Goal: Task Accomplishment & Management: Manage account settings

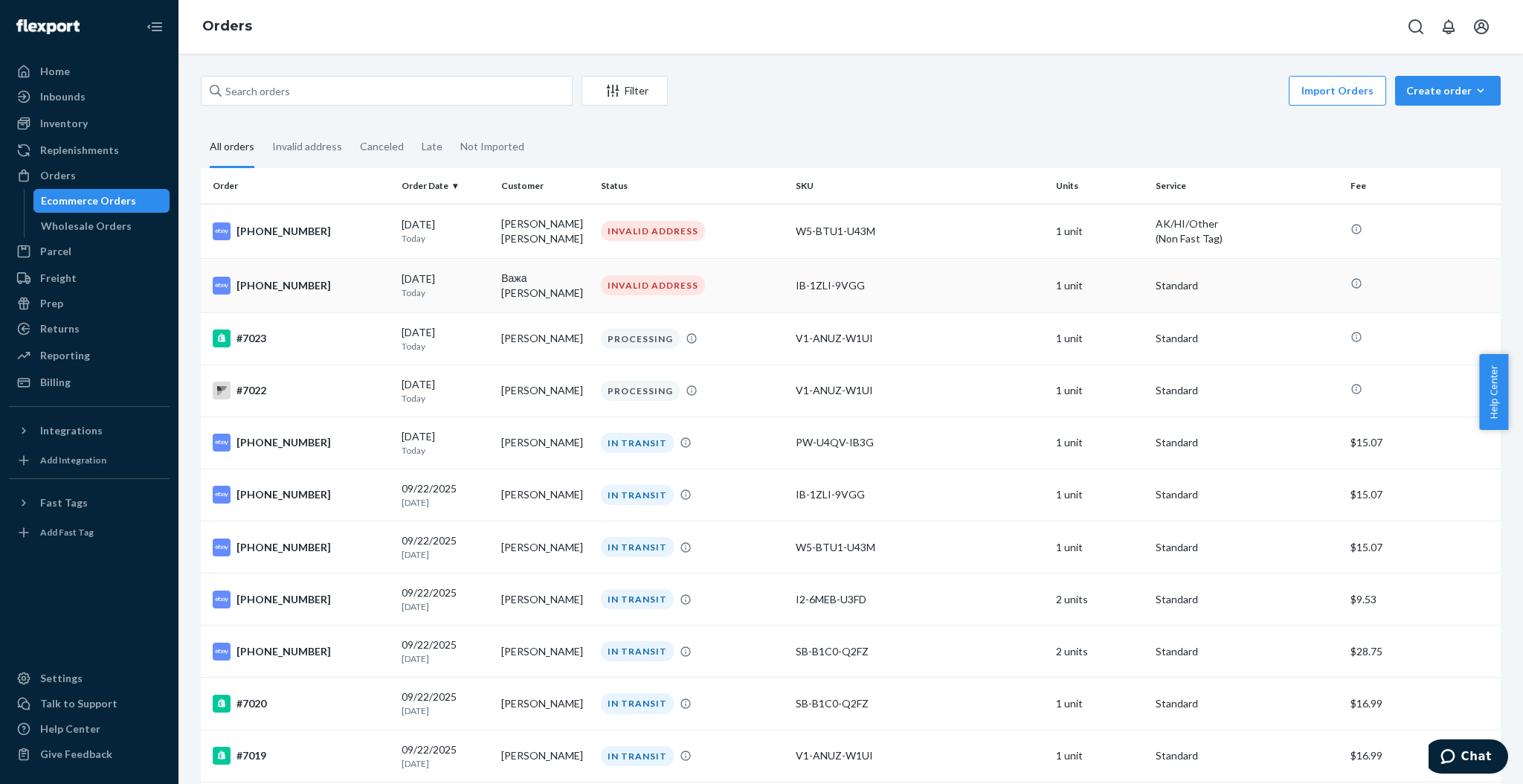
click at [464, 289] on p "Today" at bounding box center [445, 292] width 88 height 13
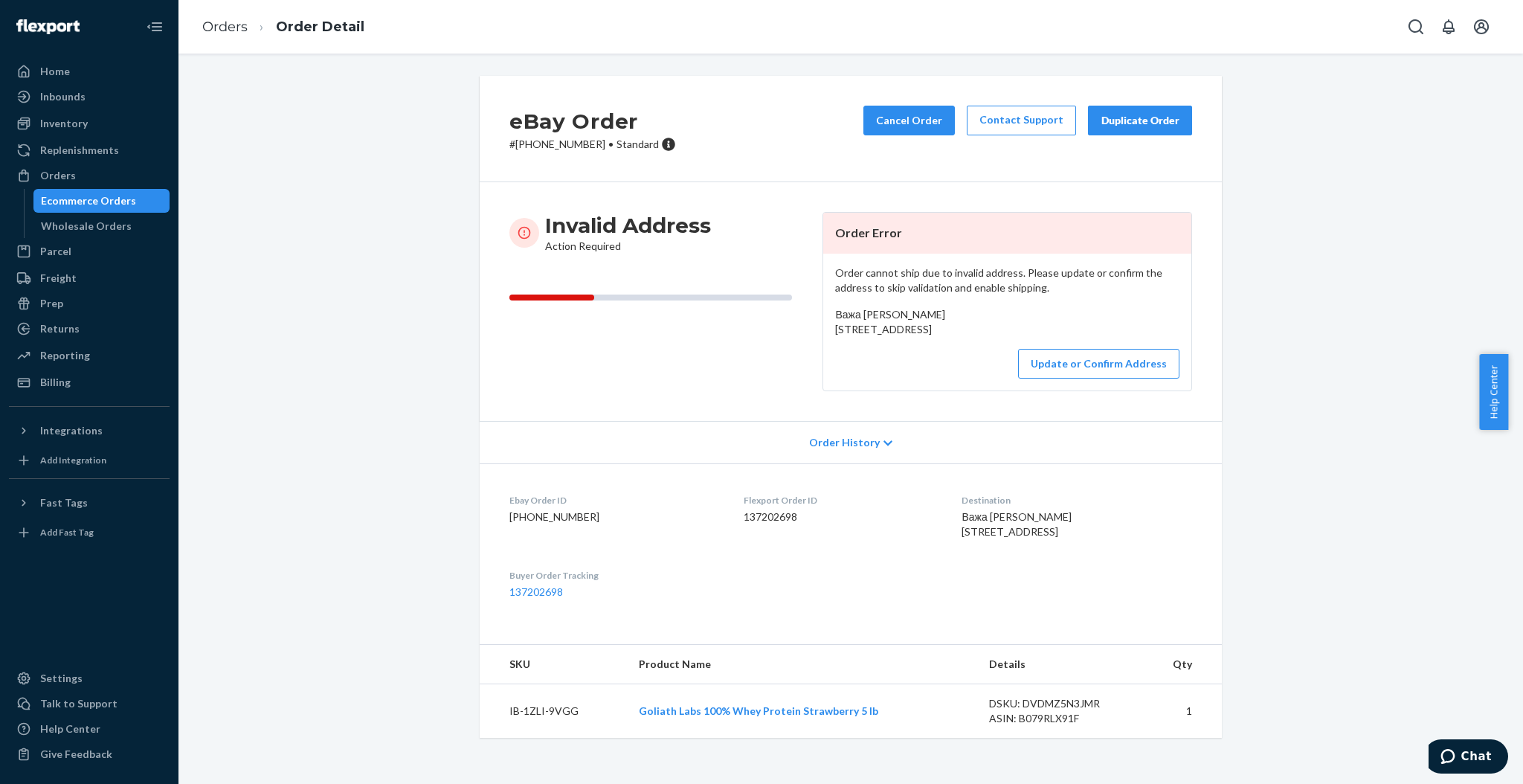
scroll to position [60, 0]
click at [1110, 353] on button "Update or Confirm Address" at bounding box center [1098, 363] width 161 height 30
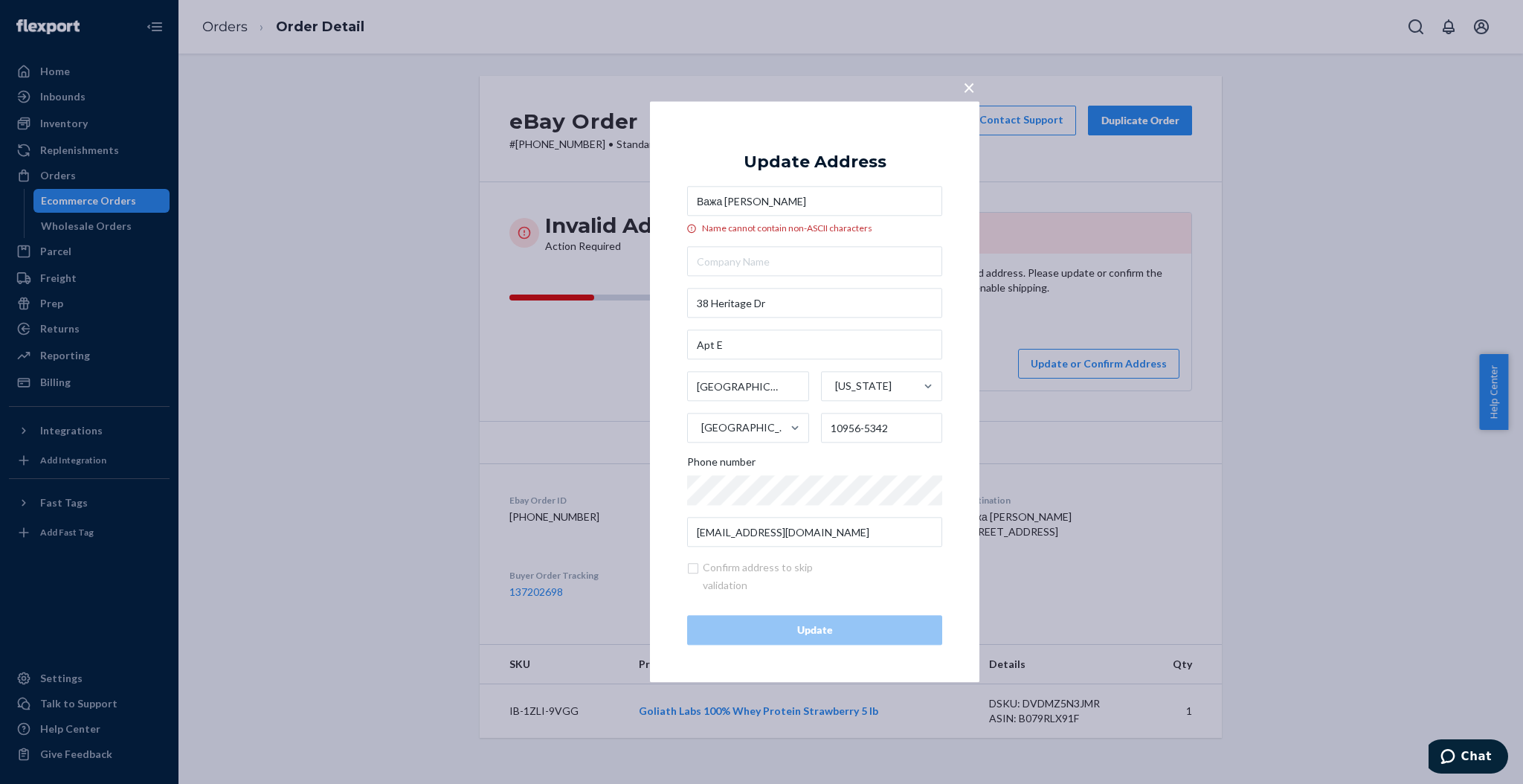
drag, startPoint x: 822, startPoint y: 195, endPoint x: 646, endPoint y: 194, distance: 176.0
click at [647, 194] on div "× Update Address Важа Эргемлидзе Name cannot contain non-ASCII characters 38 He…" at bounding box center [761, 392] width 1523 height 784
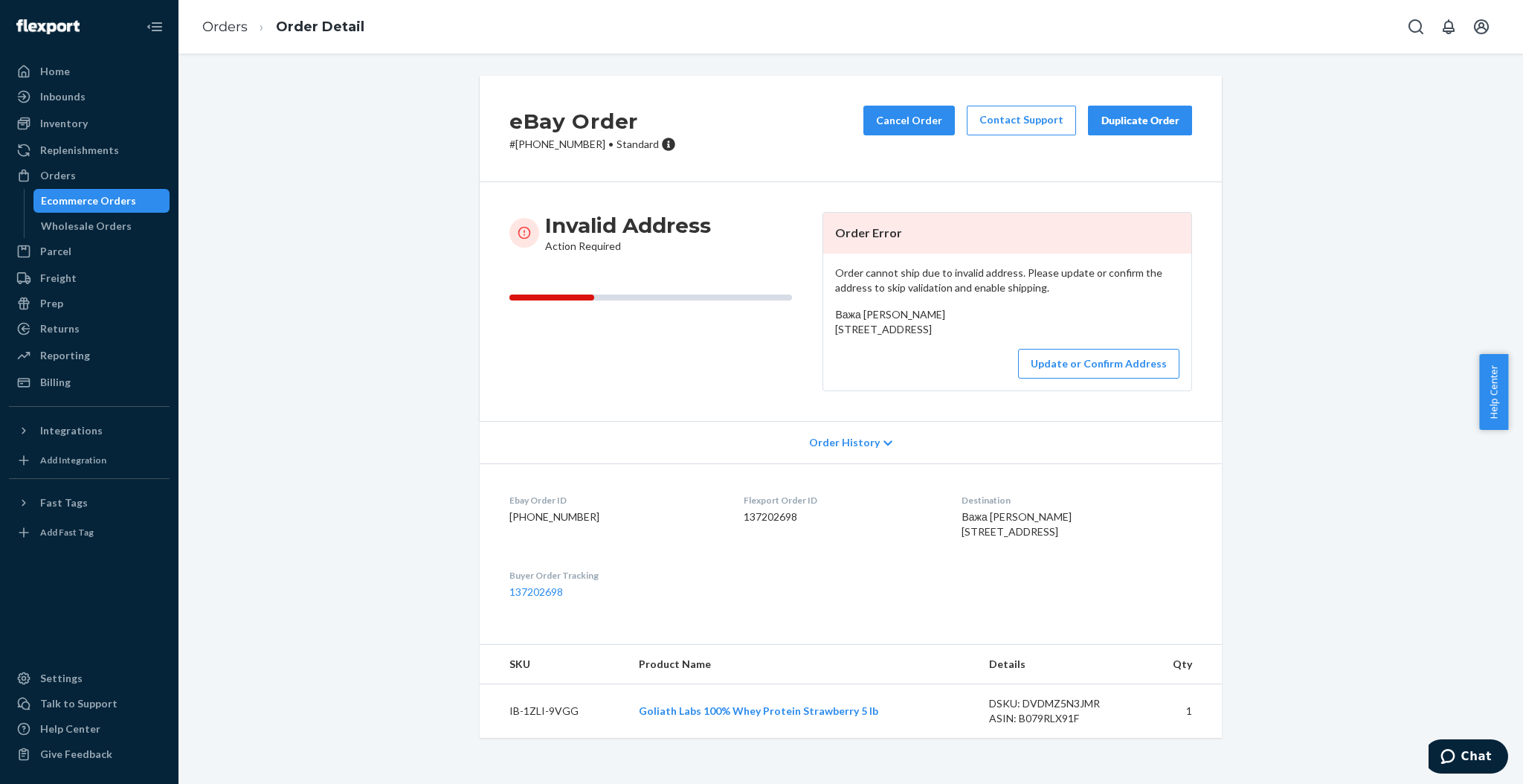
click at [1083, 314] on div "Важа Эргемлидзе 38 Heritage Dr Apt E New City, NY 10956-5342 US" at bounding box center [1006, 322] width 344 height 30
click at [1081, 349] on button "Update or Confirm Address" at bounding box center [1098, 363] width 161 height 30
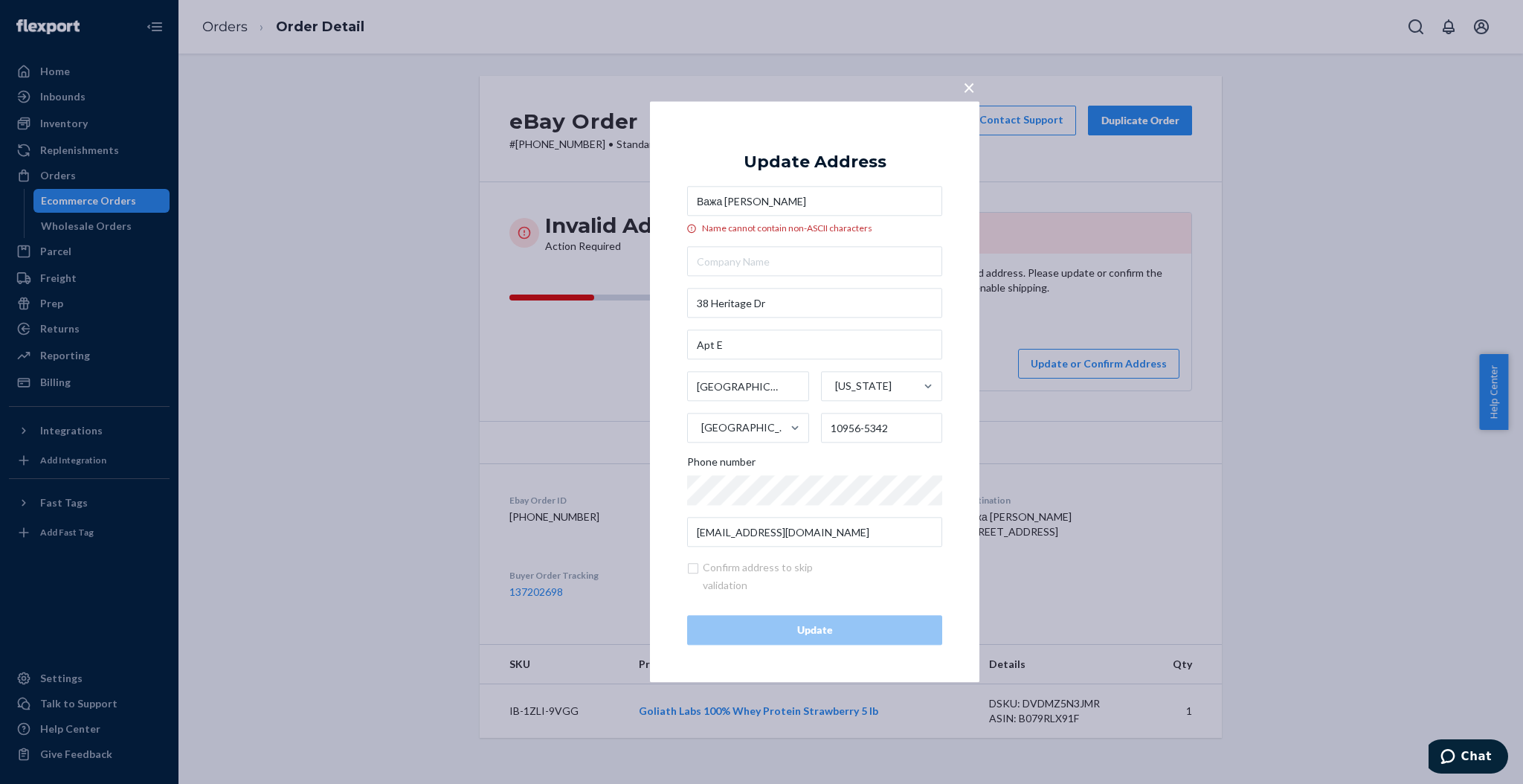
drag, startPoint x: 787, startPoint y: 198, endPoint x: 693, endPoint y: 197, distance: 94.0
click at [693, 197] on input "Важа Эргемлидзе" at bounding box center [814, 202] width 255 height 30
click at [811, 207] on input "Важа Эргемлидзе" at bounding box center [814, 202] width 255 height 30
click at [819, 192] on input "Важа Эргемлидзе" at bounding box center [814, 202] width 255 height 30
click at [818, 192] on input "Важа Эргемлидзе" at bounding box center [814, 202] width 255 height 30
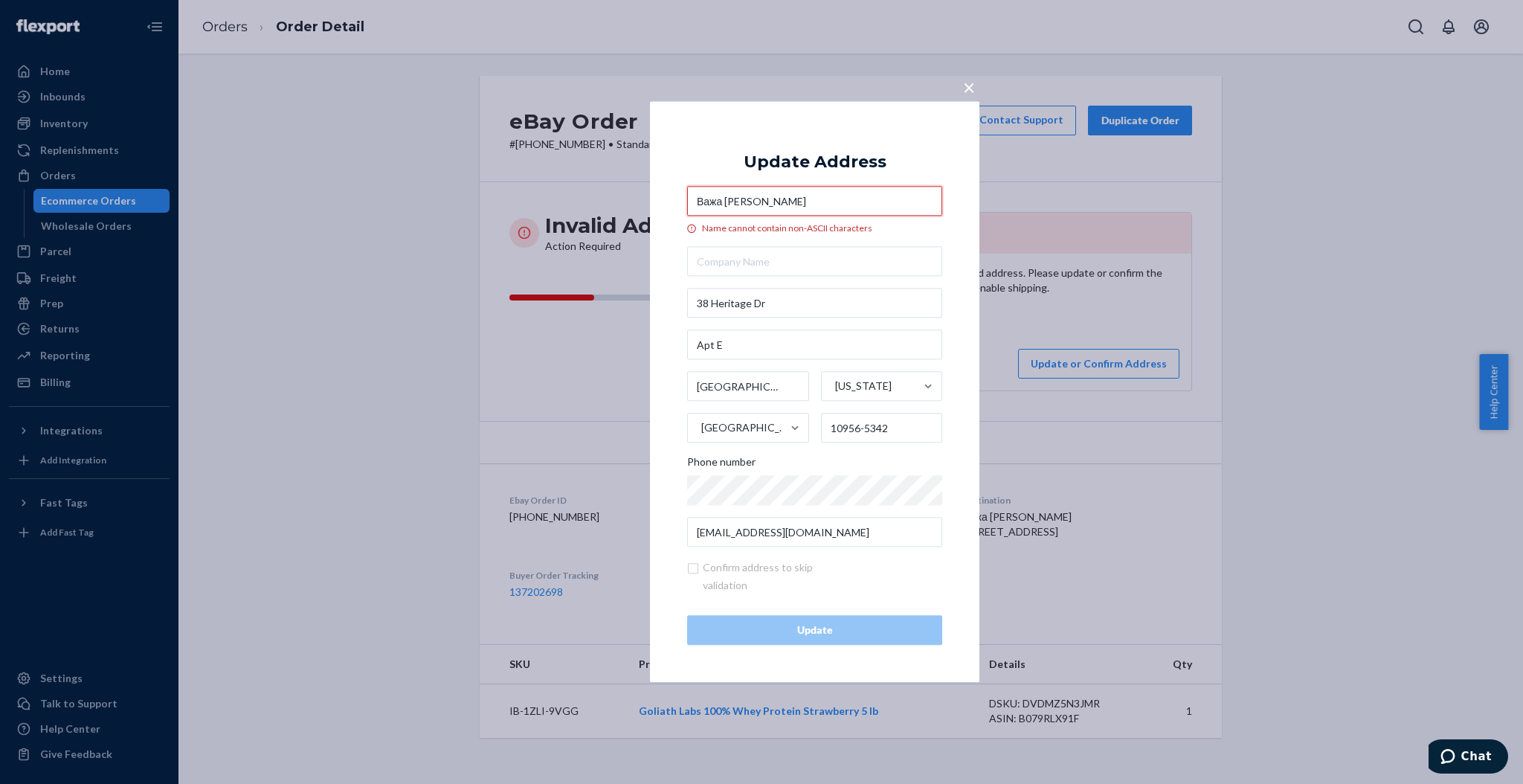
click at [818, 192] on input "Важа Эргемлидзе" at bounding box center [814, 202] width 255 height 30
paste input "Vazha Ergemlidze"
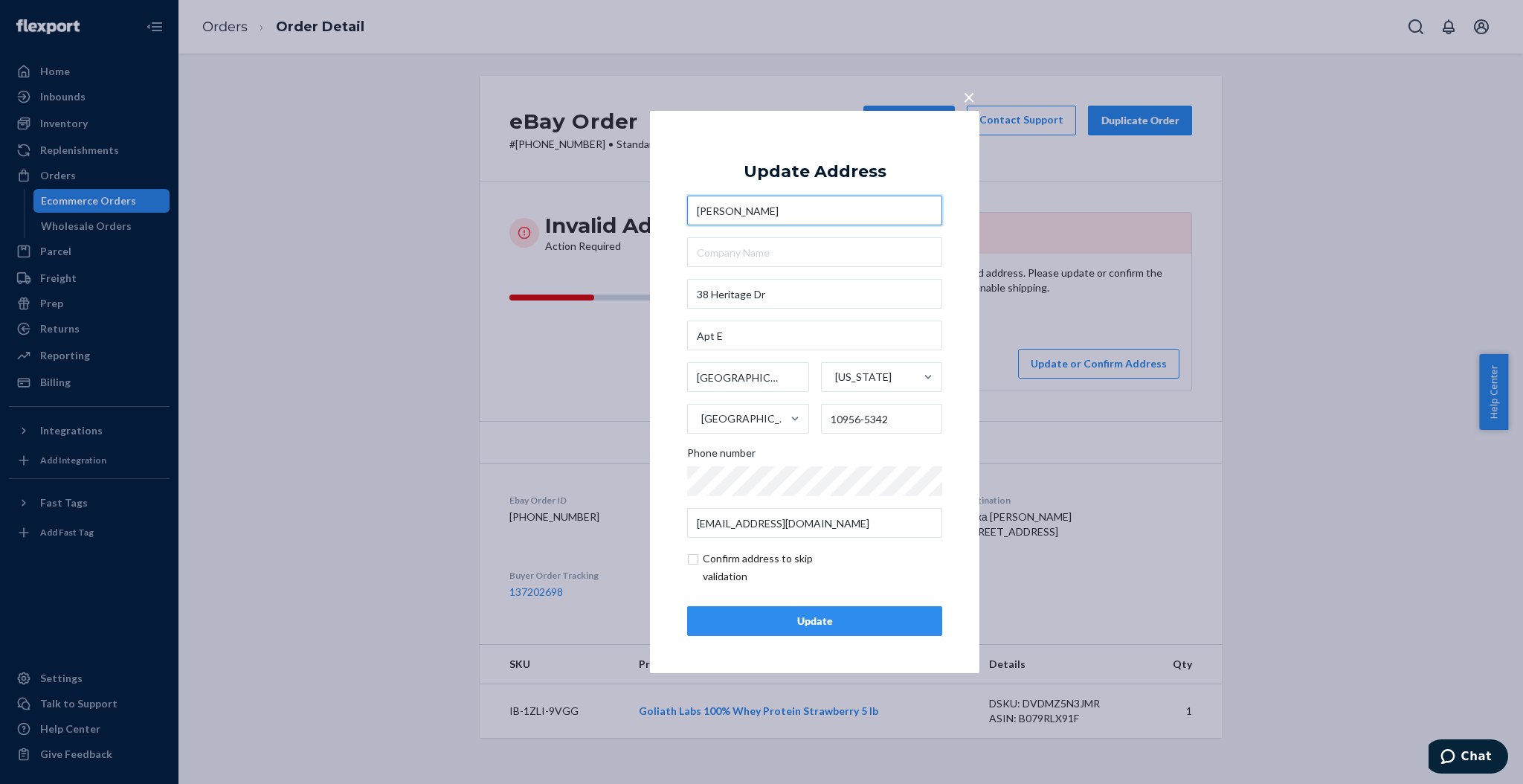
type input "Vazha Ergemlidze"
click at [814, 614] on div "Update" at bounding box center [814, 620] width 230 height 15
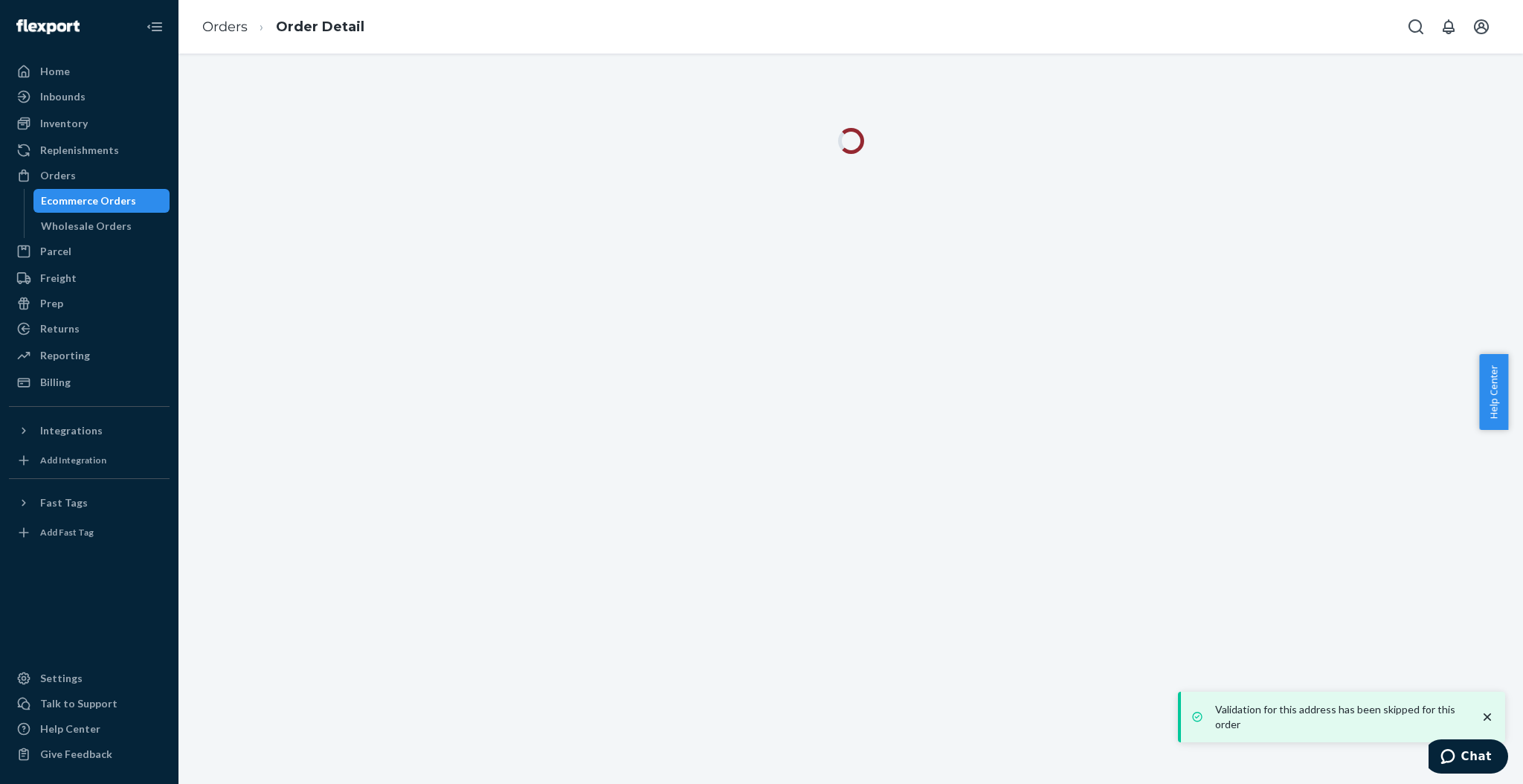
scroll to position [0, 0]
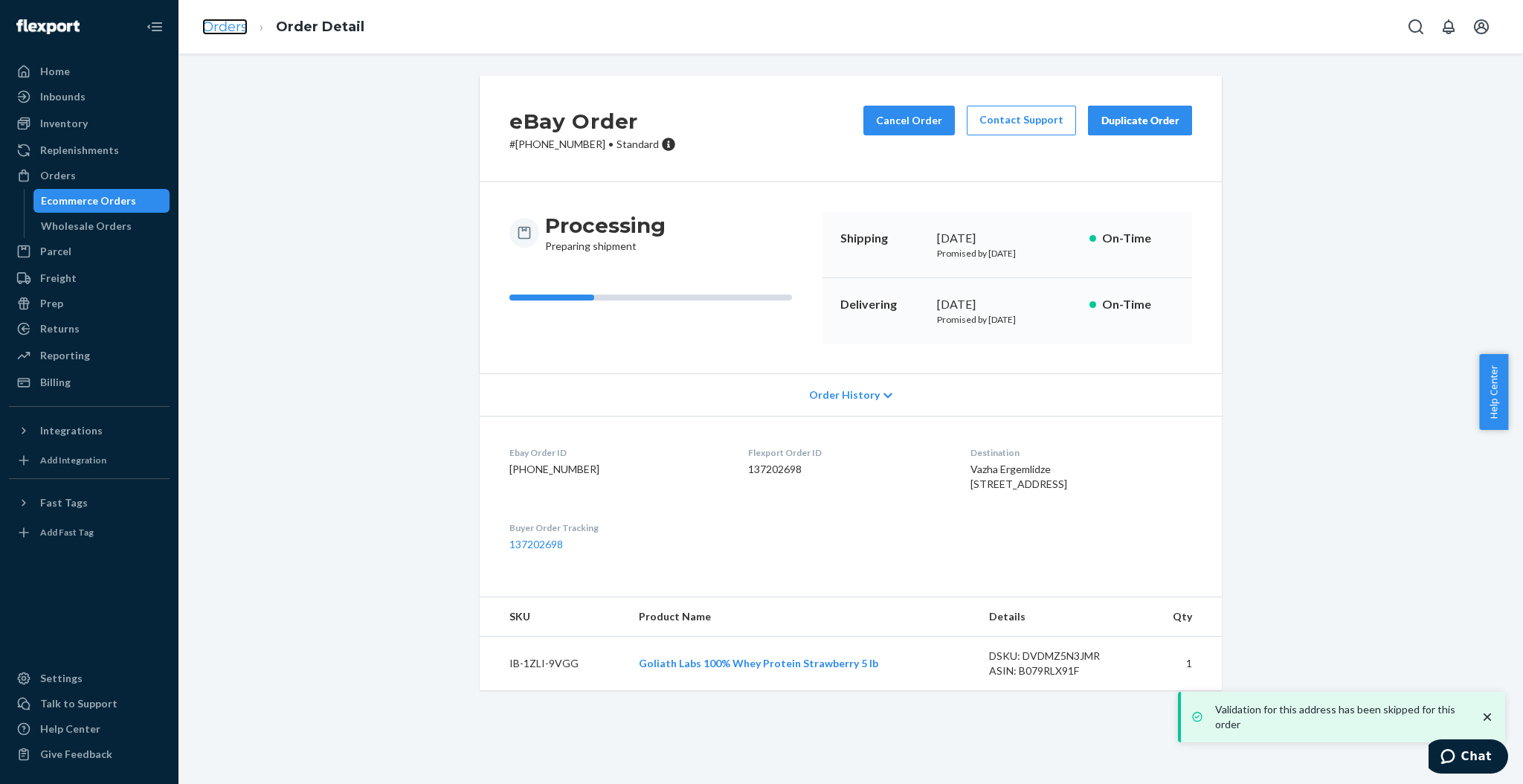
click at [235, 20] on link "Orders" at bounding box center [225, 26] width 46 height 16
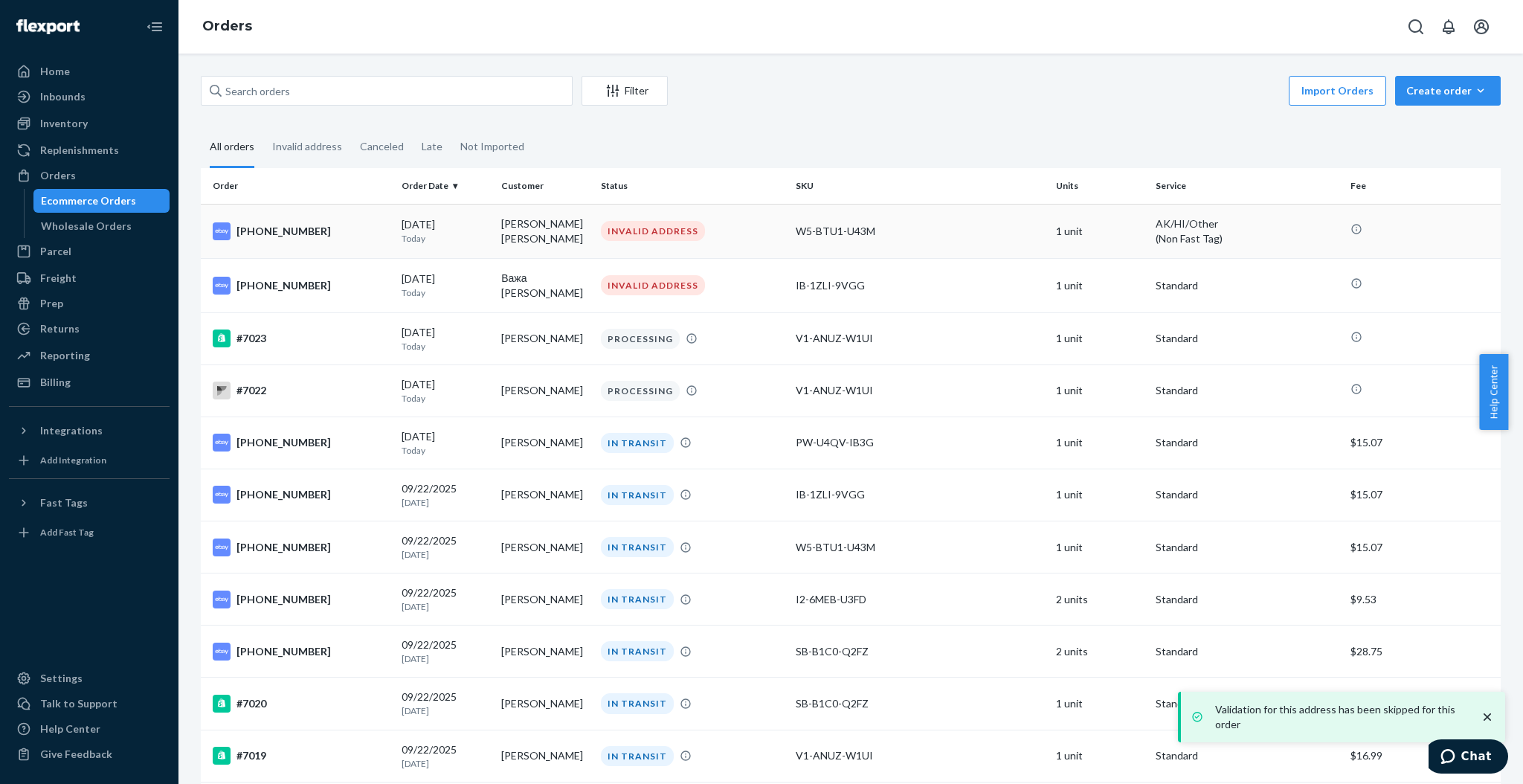
click at [543, 241] on td "Luz E Meléndez Andino" at bounding box center [545, 231] width 100 height 54
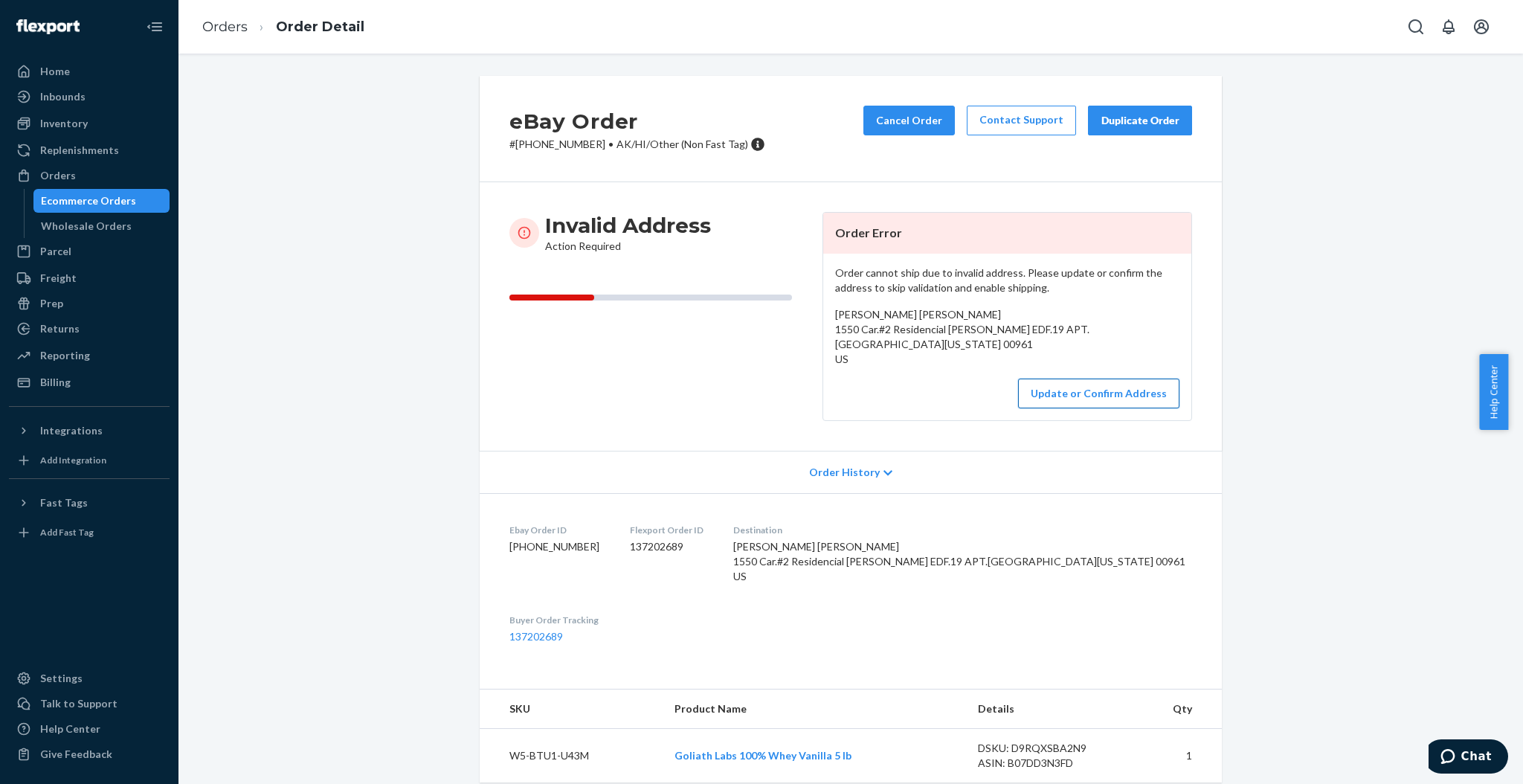
click at [1096, 403] on button "Update or Confirm Address" at bounding box center [1098, 392] width 161 height 30
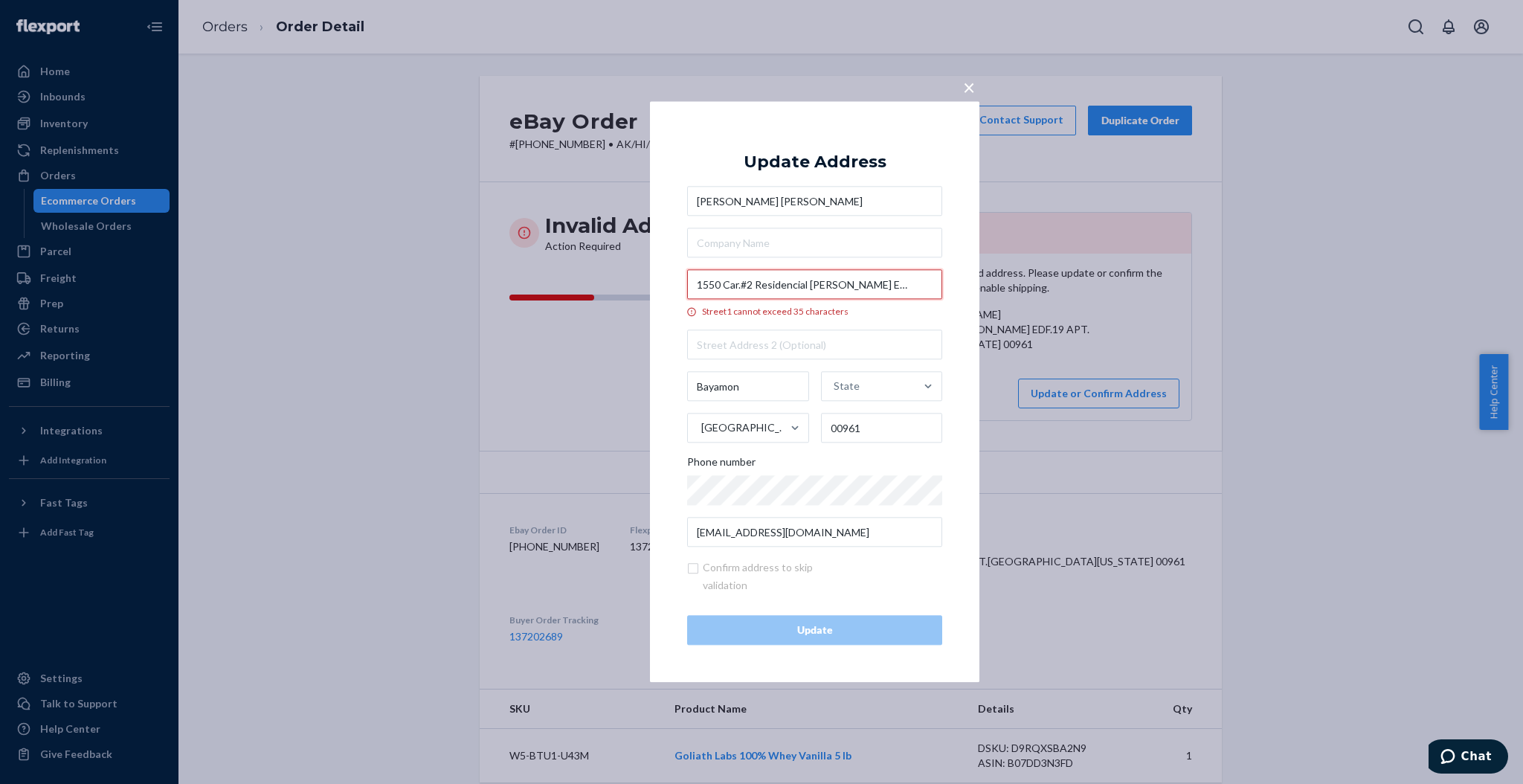
click at [740, 280] on input "1550 Car.#2 Residencial Virgilio Davila EDF.19 APT.205" at bounding box center [814, 284] width 255 height 30
drag, startPoint x: 874, startPoint y: 284, endPoint x: 921, endPoint y: 285, distance: 47.0
click at [921, 285] on input "1550 Car#2 Residencial Virgilio Davila EDF.19 APT.205" at bounding box center [814, 284] width 255 height 30
type input "1550 Car#2 Residencial Virgilio Davila EDF.19 APT.205"
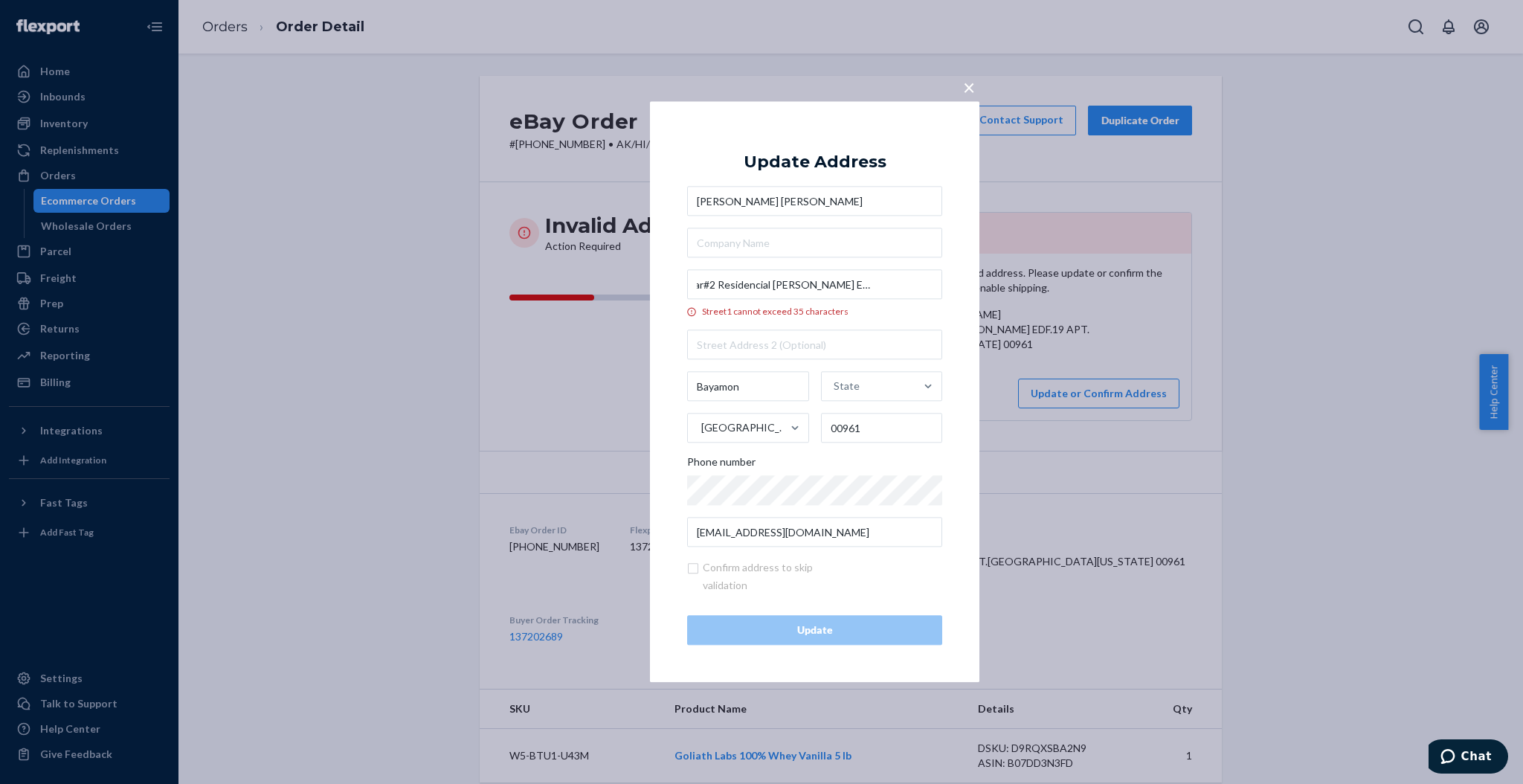
click at [967, 81] on span "×" at bounding box center [968, 87] width 12 height 25
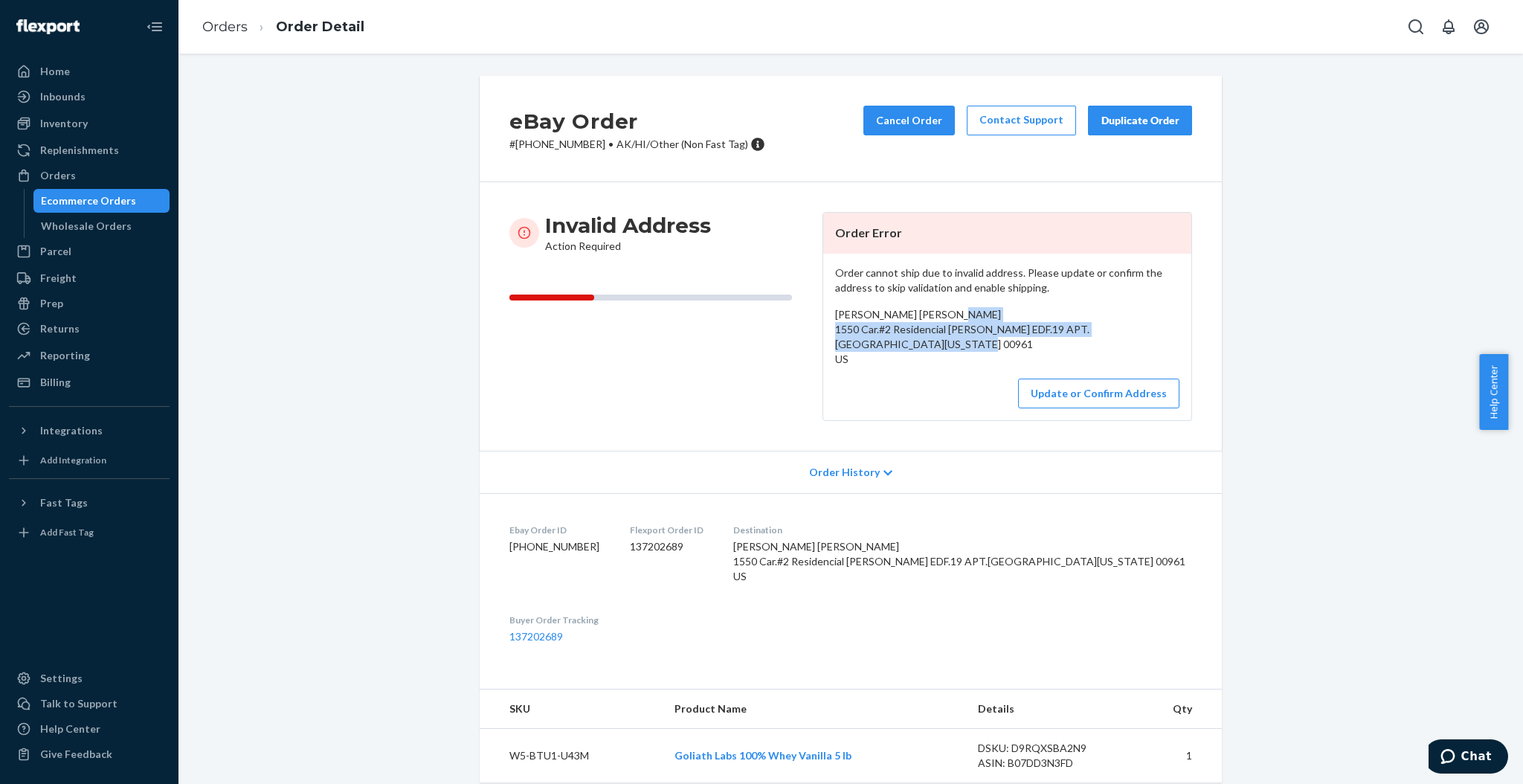
drag, startPoint x: 978, startPoint y: 343, endPoint x: 814, endPoint y: 332, distance: 164.4
click at [822, 332] on article "Order Error Order cannot ship due to invalid address. Please update or confirm …" at bounding box center [1006, 317] width 369 height 209
copy span "1550 Car.#2 Residencial Virgilio Davila EDF.19 APT.205 Bayamon, PUERTO RICO 009…"
click at [1111, 391] on button "Update or Confirm Address" at bounding box center [1098, 392] width 161 height 30
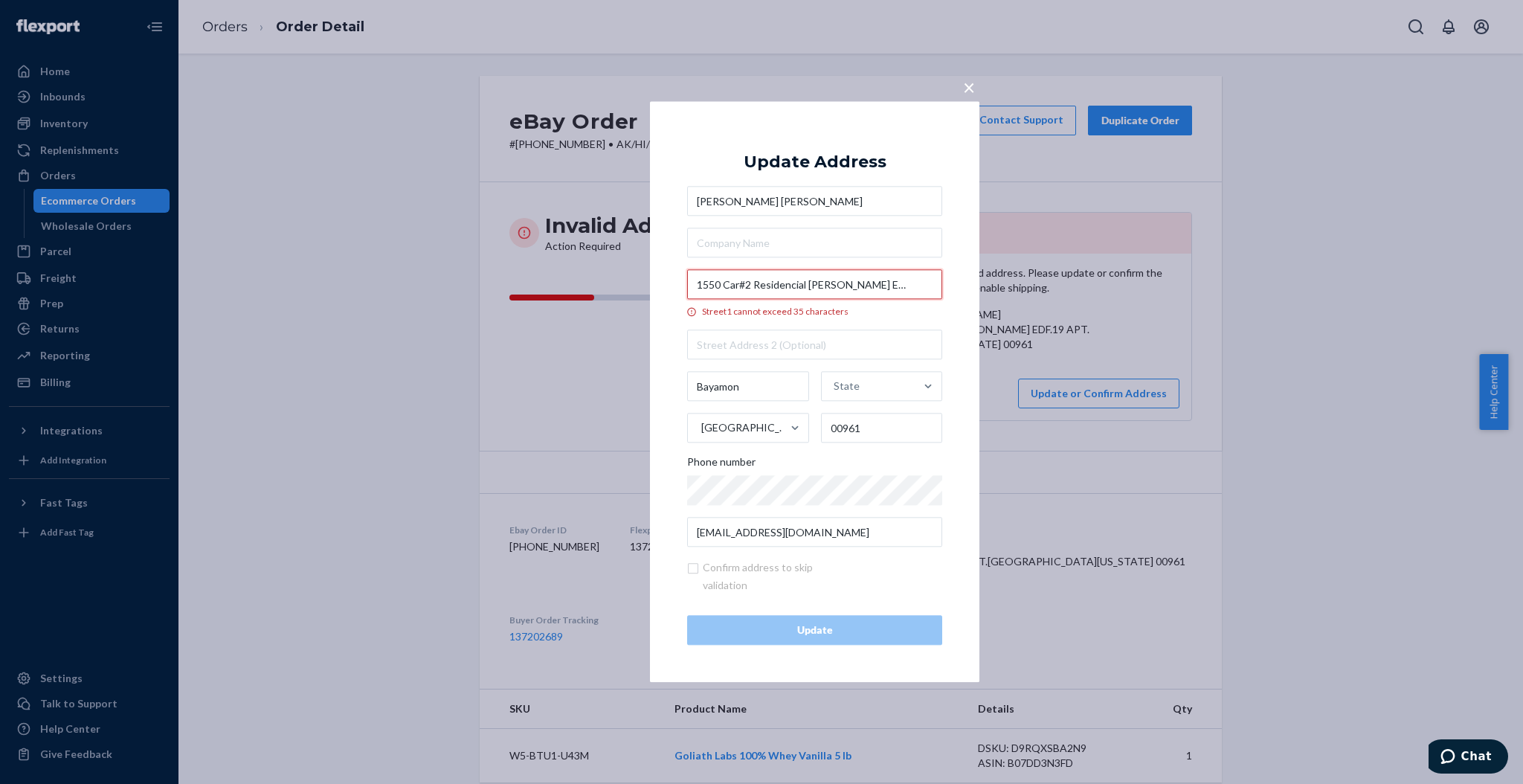
scroll to position [0, 36]
drag, startPoint x: 754, startPoint y: 289, endPoint x: 918, endPoint y: 278, distance: 164.4
click at [918, 278] on input "1550 Car#2 Residencial Virgilio Davila EDF.19 APT.205" at bounding box center [814, 284] width 255 height 30
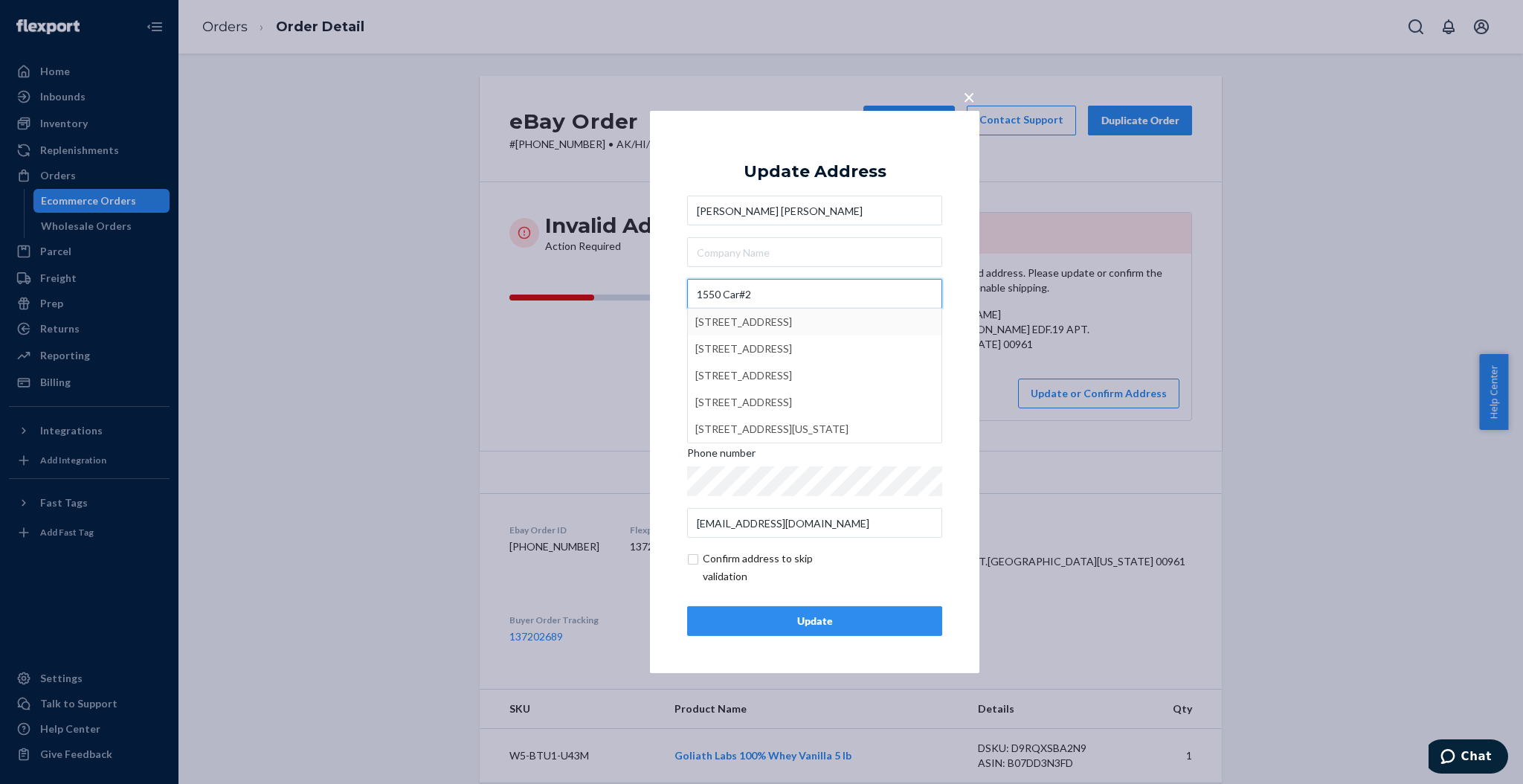
type input "1550 Car#2"
click at [960, 286] on div "× Update Address Luz E Meléndez Andino 1550 Car#2 1550 New Car Road, Anderson, …" at bounding box center [814, 392] width 330 height 562
click at [825, 336] on input "text" at bounding box center [814, 335] width 255 height 30
paste input "Residencial Virgilio Davila EDF.19 APT.205"
type input "Residencial Virgilio Davila EDF.19 APT.205"
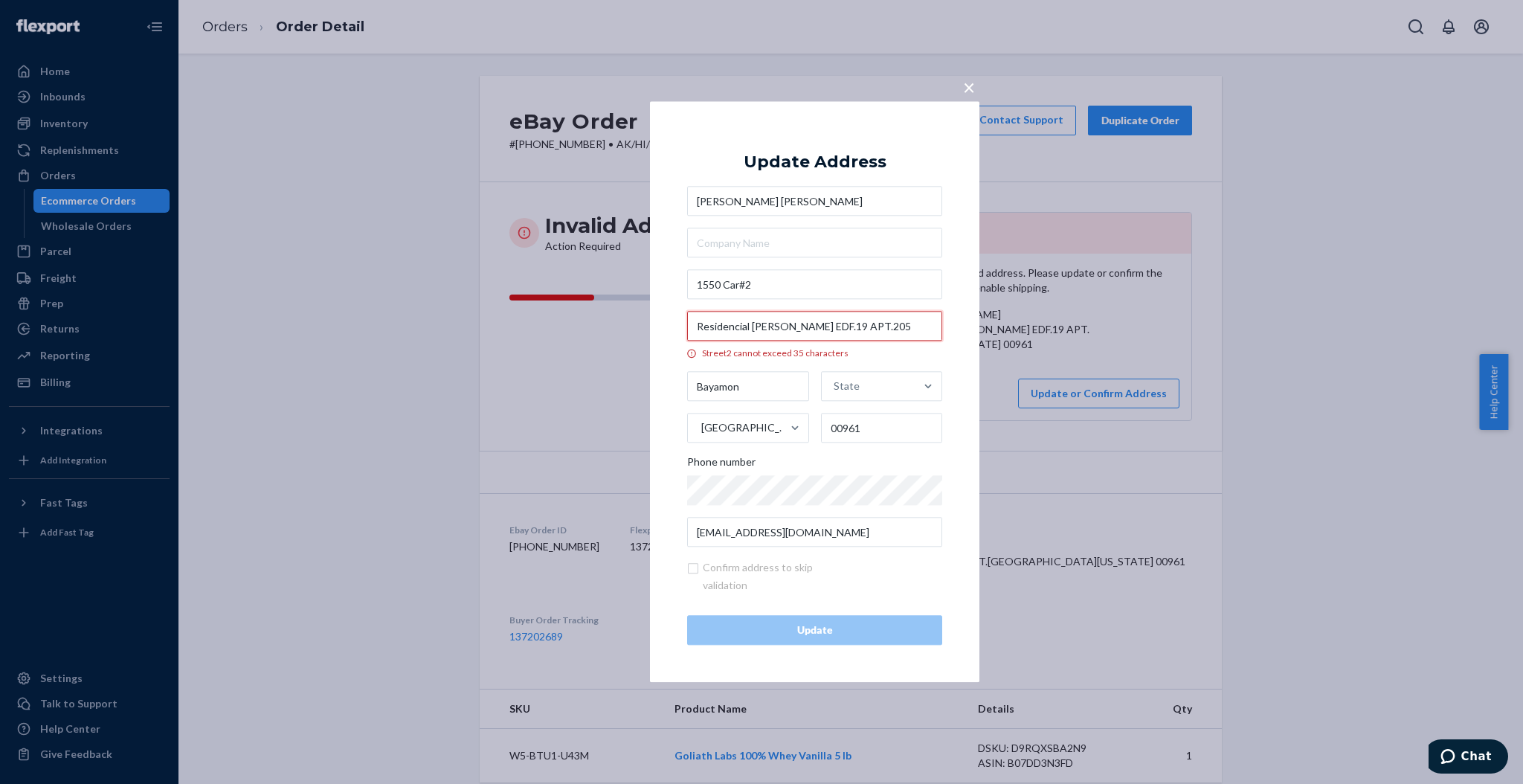
drag, startPoint x: 816, startPoint y: 324, endPoint x: 595, endPoint y: 330, distance: 221.1
click at [595, 330] on div "× Update Address Luz E Meléndez Andino 1550 Car#2 Residencial Virgilio Davila E…" at bounding box center [761, 392] width 1523 height 784
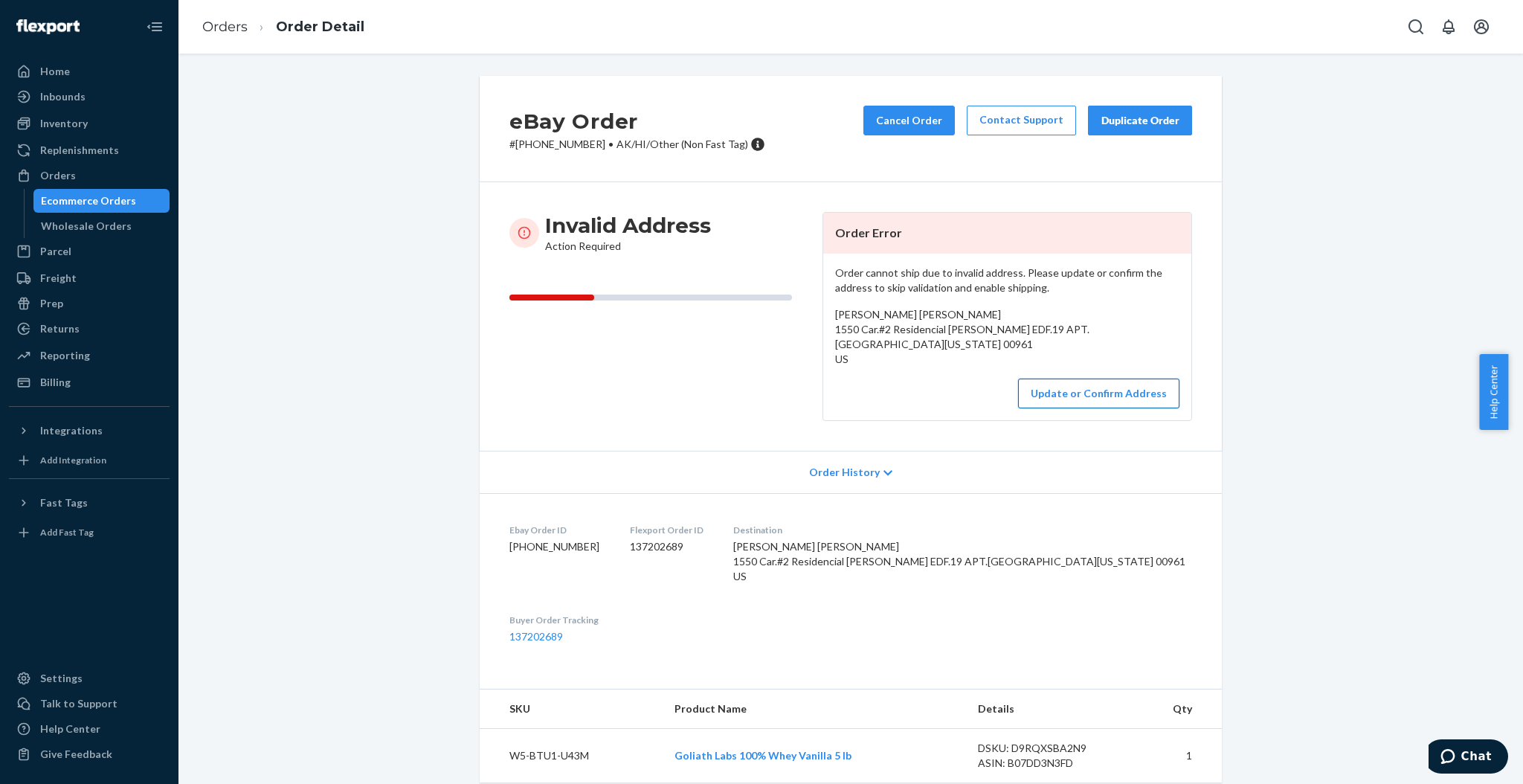
click at [1030, 378] on button "Update or Confirm Address" at bounding box center [1098, 392] width 161 height 30
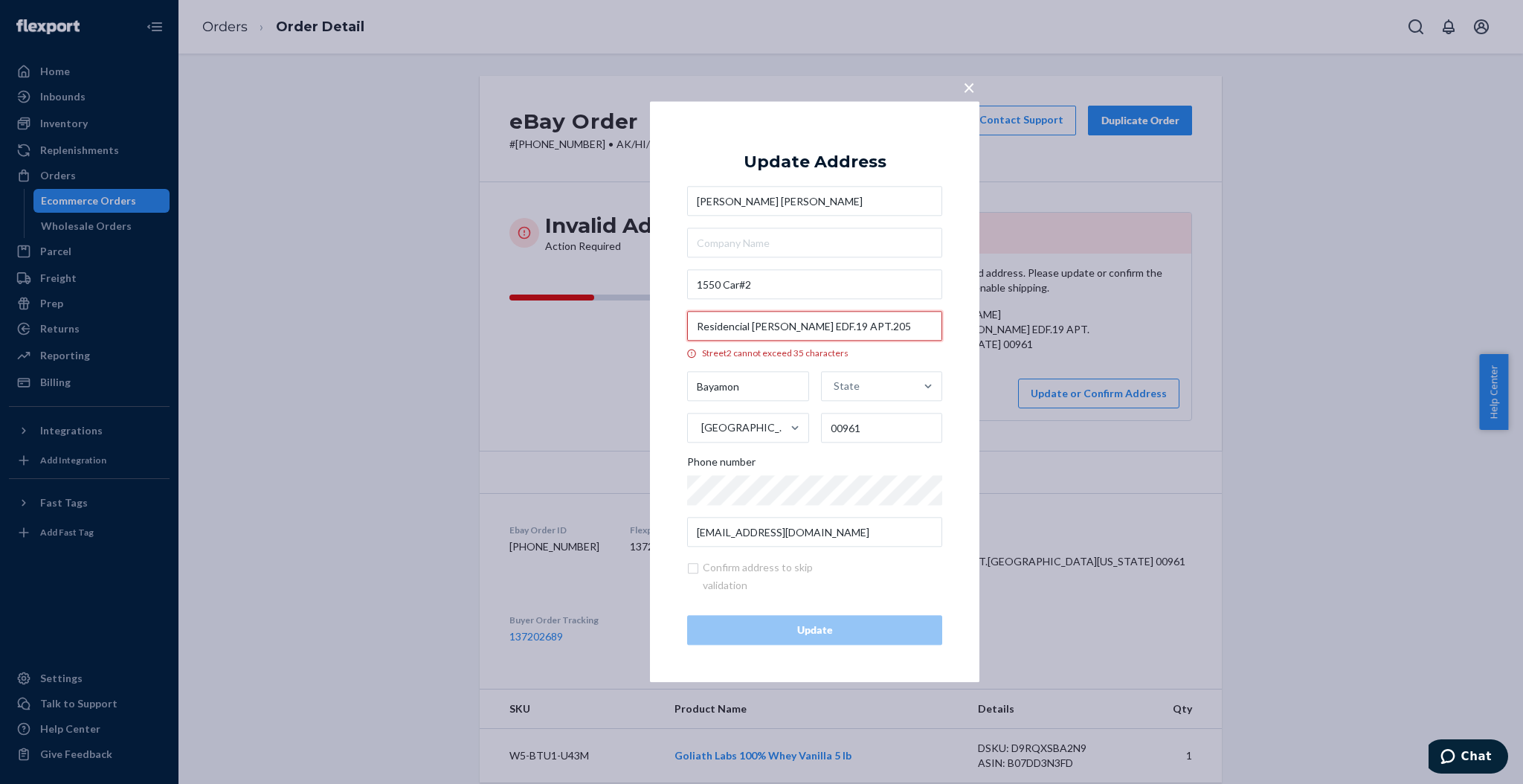
drag, startPoint x: 813, startPoint y: 325, endPoint x: 699, endPoint y: 327, distance: 114.0
click at [699, 327] on input "Residencial Virgilio Davila EDF.19 APT.205" at bounding box center [814, 326] width 255 height 30
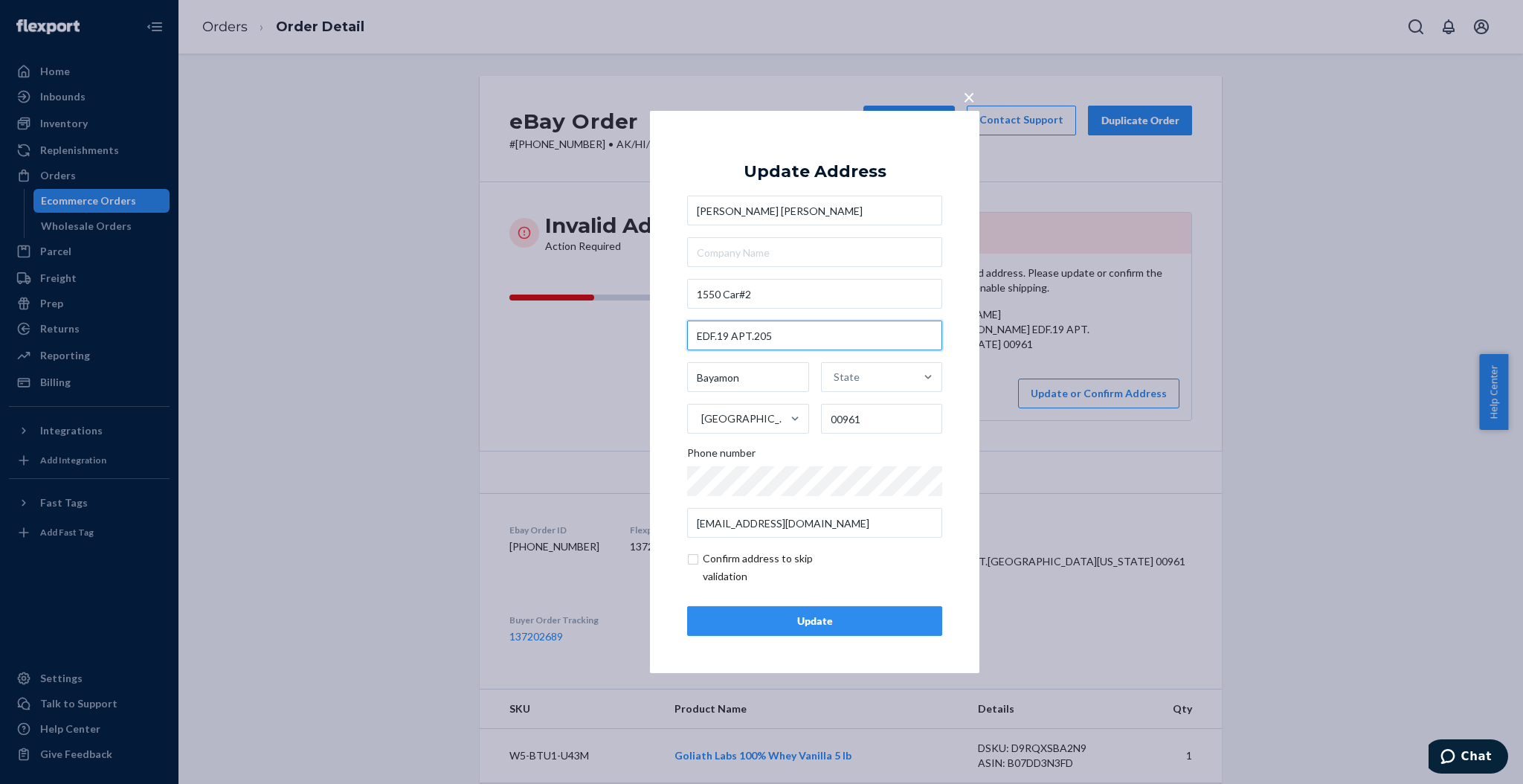
type input "EDF.19 APT.205"
click at [798, 296] on input "1550 Car#2" at bounding box center [814, 294] width 255 height 30
click at [800, 296] on input "1550 Car#2" at bounding box center [814, 294] width 255 height 30
paste input "Residencial Virgilio Davila"
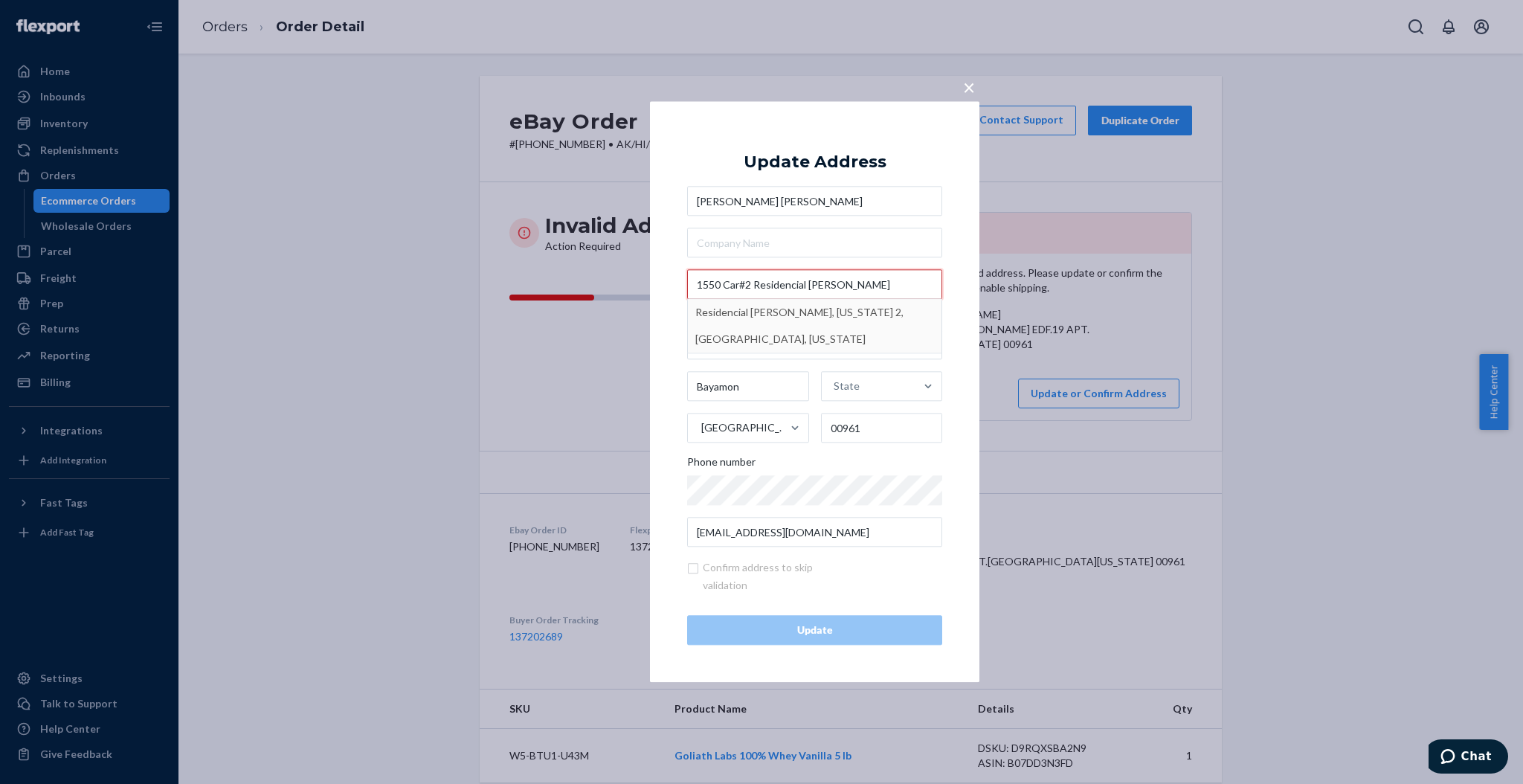
type input "1550 Car#2 Residencial Virgilio Davila"
click at [959, 269] on div "× Update Address Luz E Meléndez Andino 1550 Car#2 Residencial Virgilio Davila S…" at bounding box center [814, 391] width 330 height 580
click at [717, 342] on input "EDF.19 APT.205" at bounding box center [814, 345] width 255 height 30
click at [753, 340] on input "EDF 19 APT.205" at bounding box center [814, 345] width 255 height 30
type input "EDF 19 APT 205"
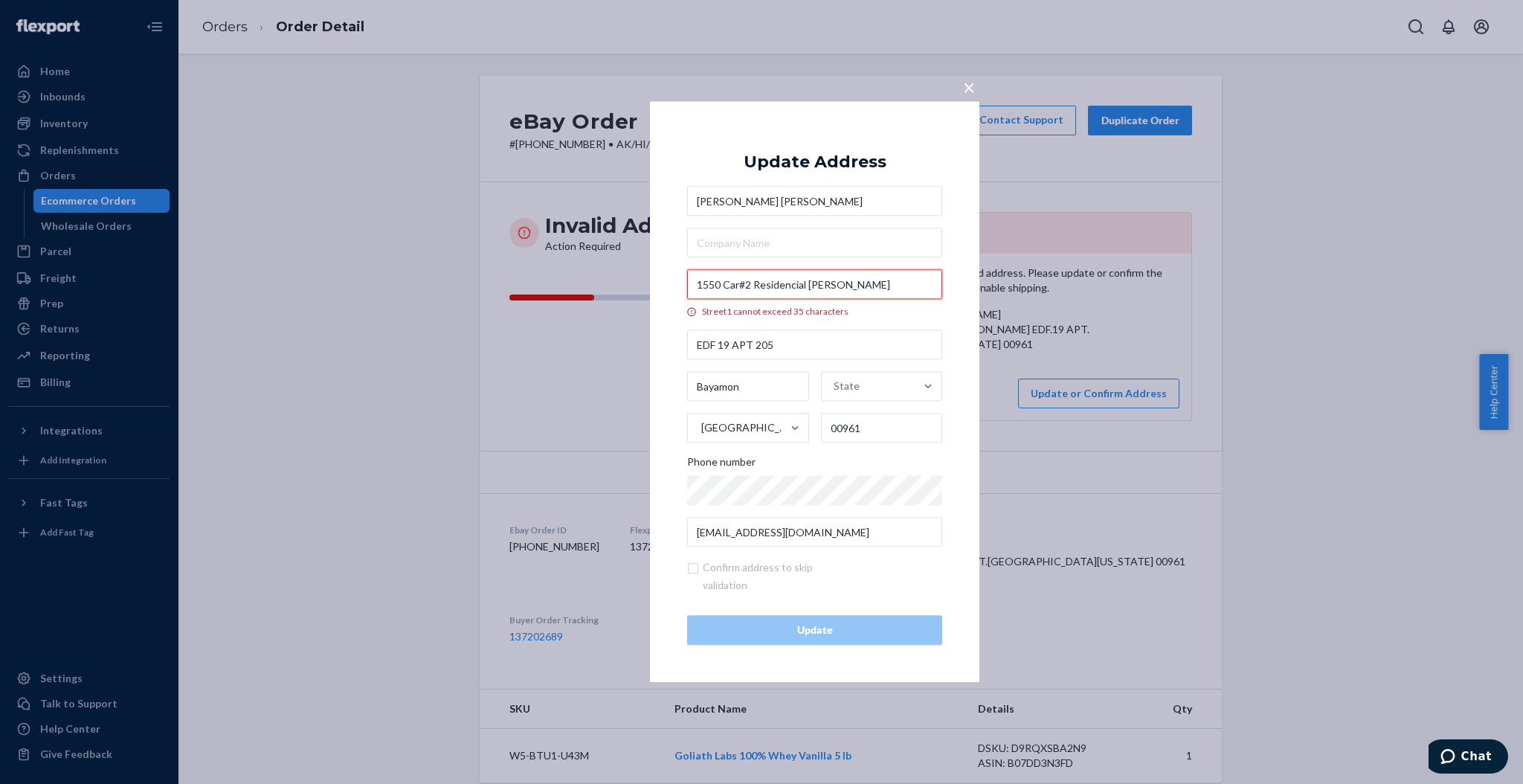
drag, startPoint x: 876, startPoint y: 273, endPoint x: 755, endPoint y: 278, distance: 121.1
click at [755, 278] on input "1550 Car#2 Residencial Virgilio Davila" at bounding box center [814, 284] width 255 height 30
click at [778, 283] on input "1550 Car#2 Residencial Virgilio Davila" at bounding box center [814, 284] width 255 height 30
click at [779, 285] on input "1550 Car#2 Residencial Virgilio Davila" at bounding box center [814, 284] width 255 height 30
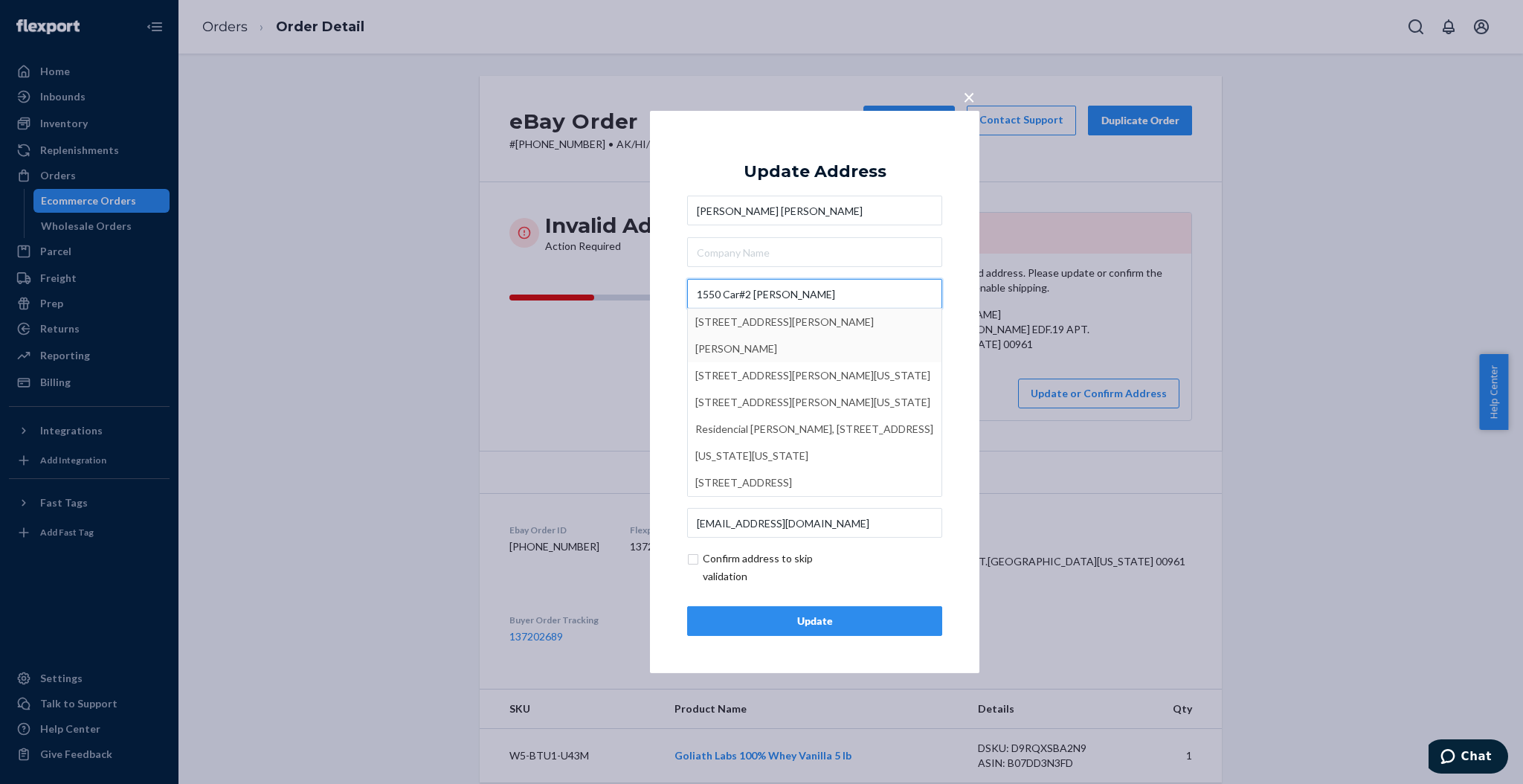
type input "1550 Car#2 Virgilio Davila"
click at [862, 244] on input "text" at bounding box center [814, 252] width 255 height 30
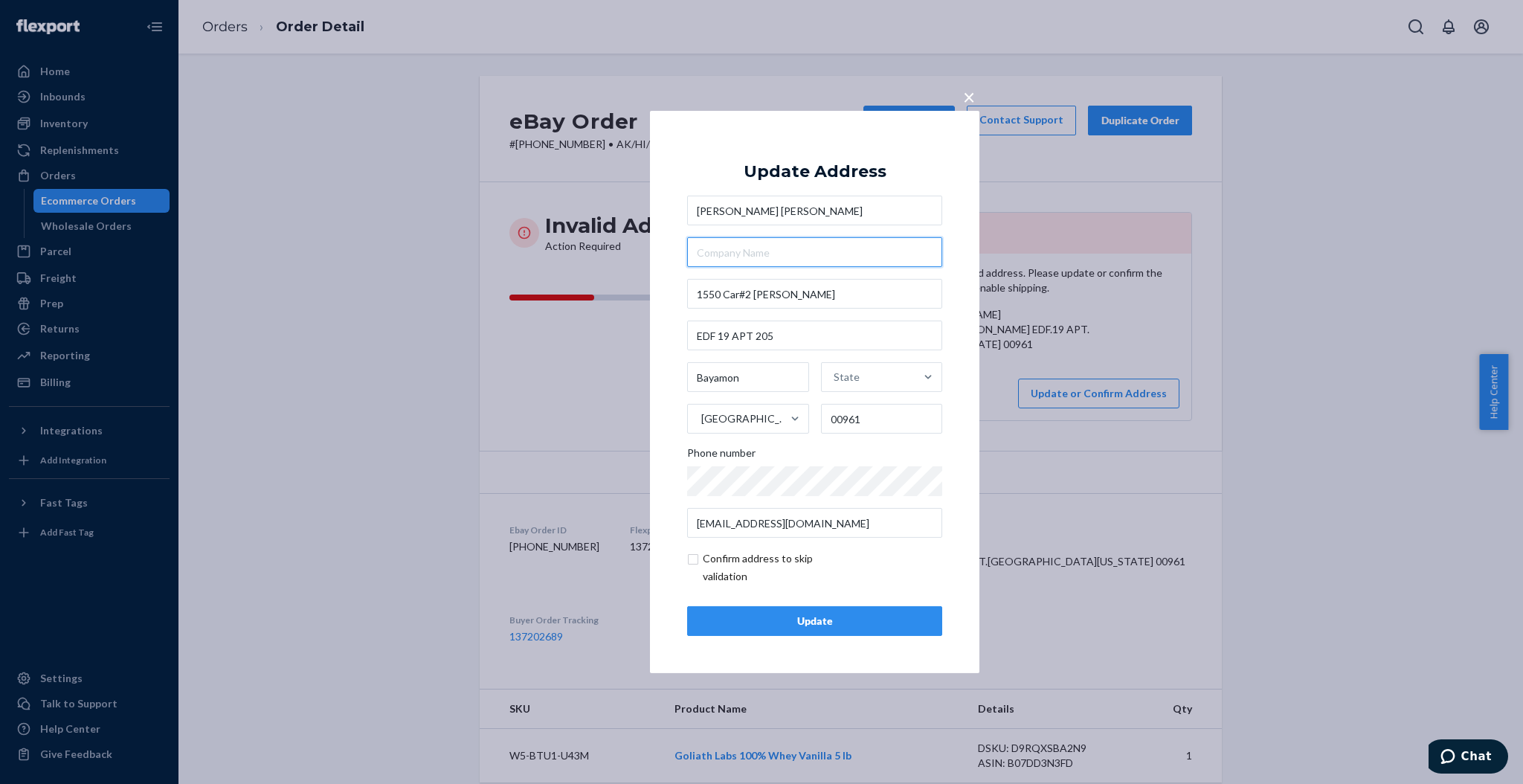
paste input "Residencial Virgilio Davila"
type input "Residencial Virgilio Davila"
click at [978, 307] on div "× Update Address Luz E Meléndez Andino Residencial Virgilio Davila 1550 Car#2 V…" at bounding box center [814, 392] width 330 height 562
click at [832, 619] on div "Update" at bounding box center [814, 620] width 230 height 15
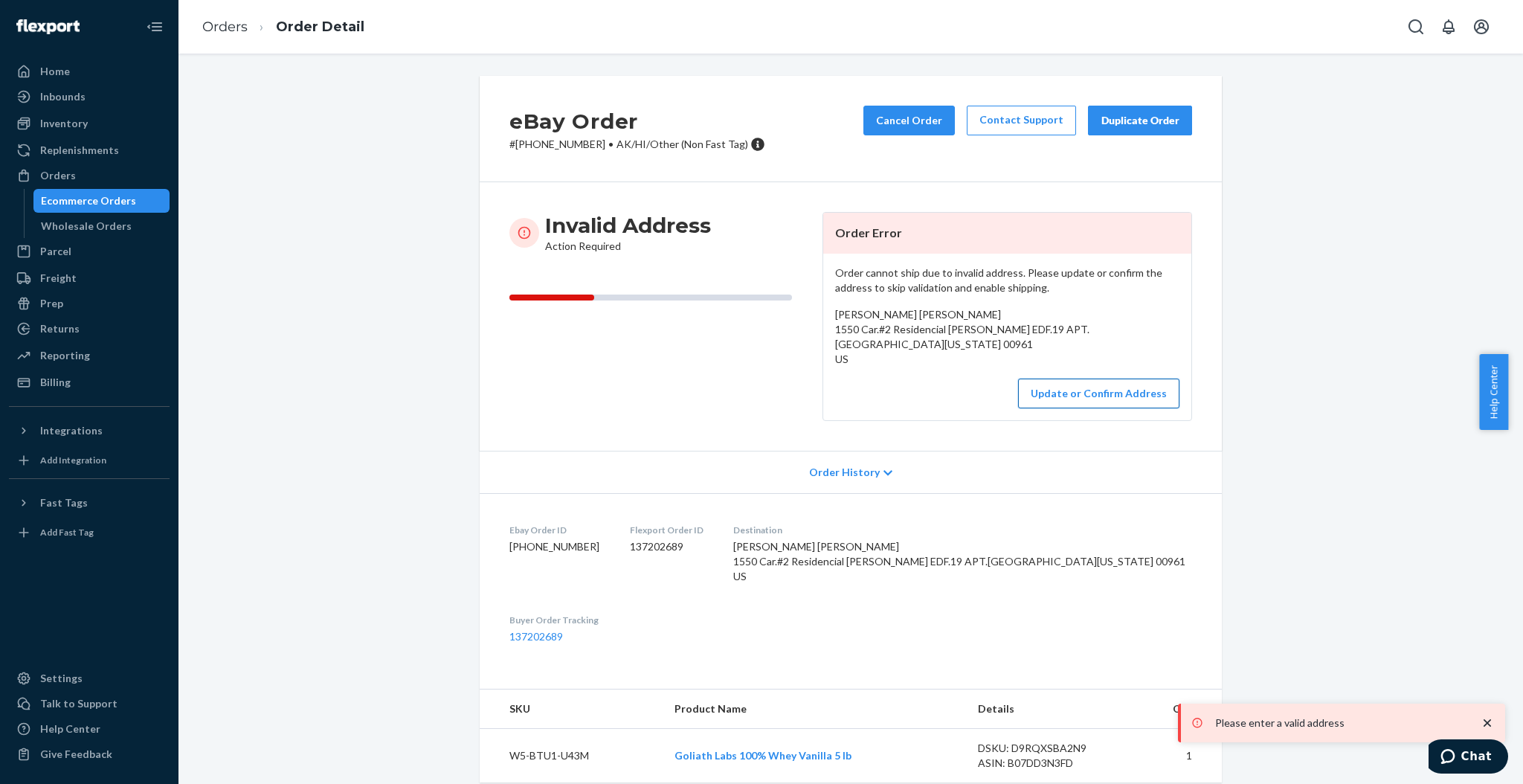
click at [1088, 392] on button "Update or Confirm Address" at bounding box center [1098, 392] width 161 height 30
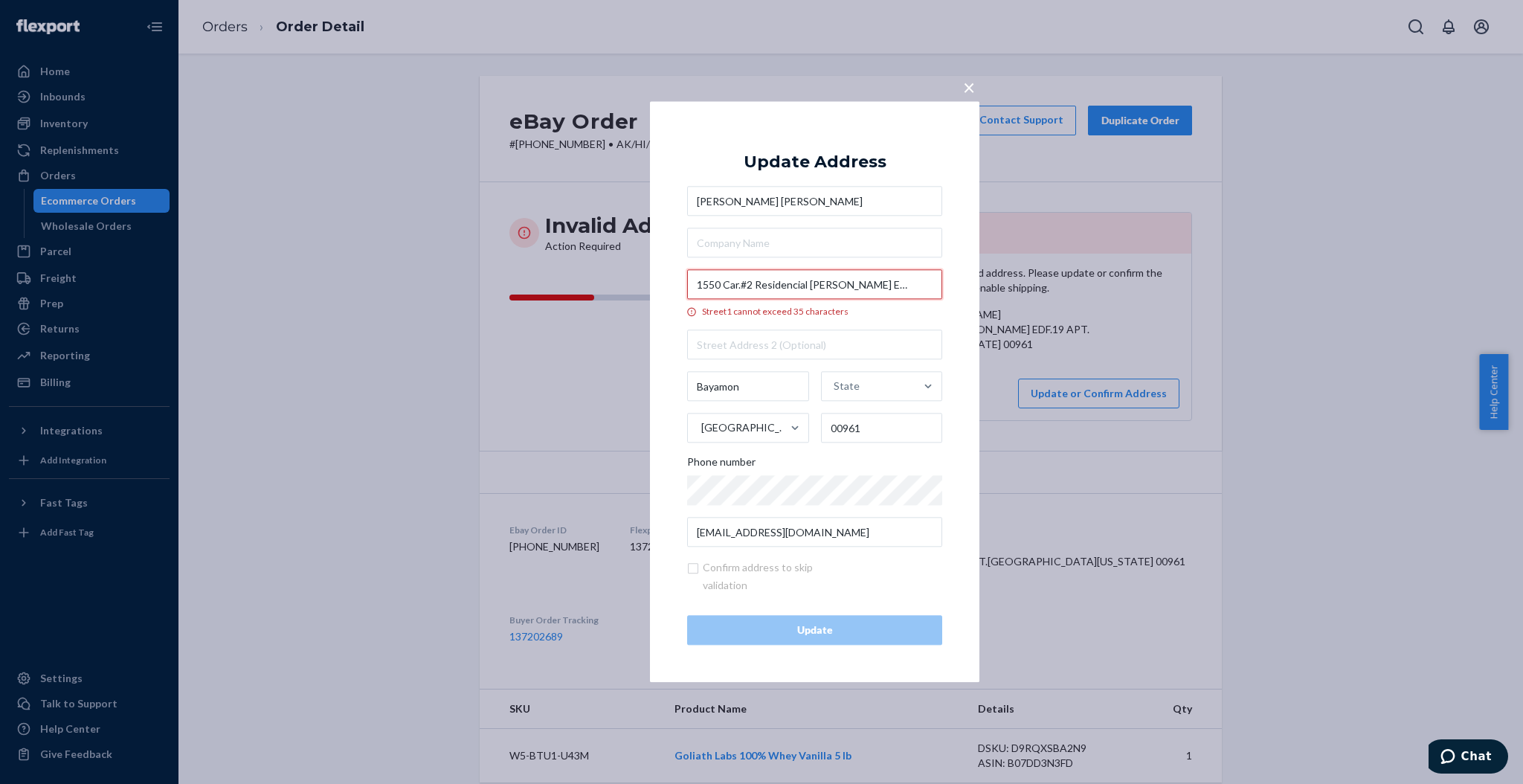
drag, startPoint x: 768, startPoint y: 283, endPoint x: 873, endPoint y: 283, distance: 105.0
click at [873, 283] on input "1550 Car.#2 Residencial Virgilio Davila EDF.19 APT.205" at bounding box center [814, 284] width 255 height 30
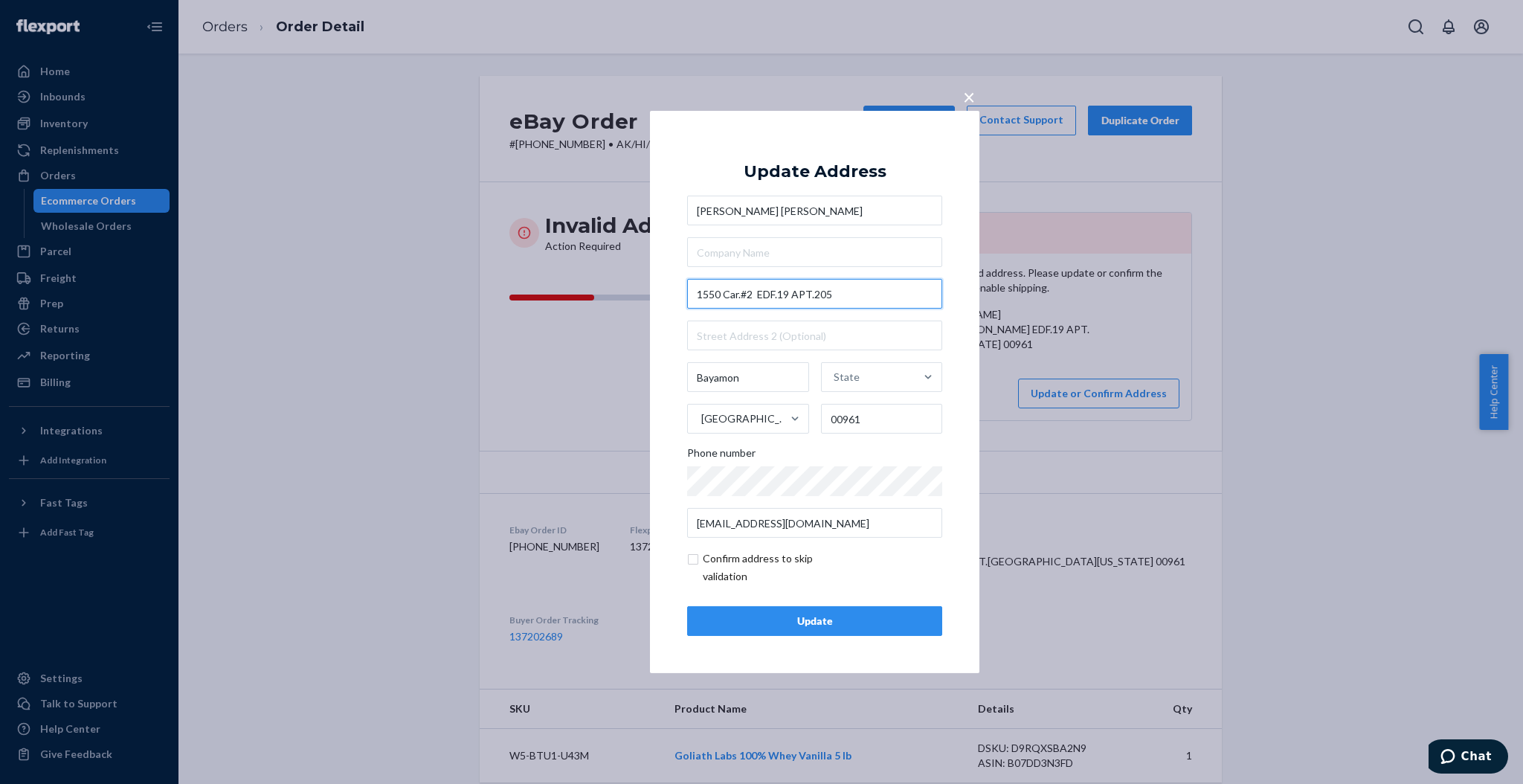
type input "1550 Car.#2 EDF.19 APT.205"
drag, startPoint x: 758, startPoint y: 330, endPoint x: 768, endPoint y: 328, distance: 10.2
click at [759, 328] on input "text" at bounding box center [814, 335] width 255 height 30
paste input "Residencial Virgilio Davila"
type input "Residencial Virgilio Davila"
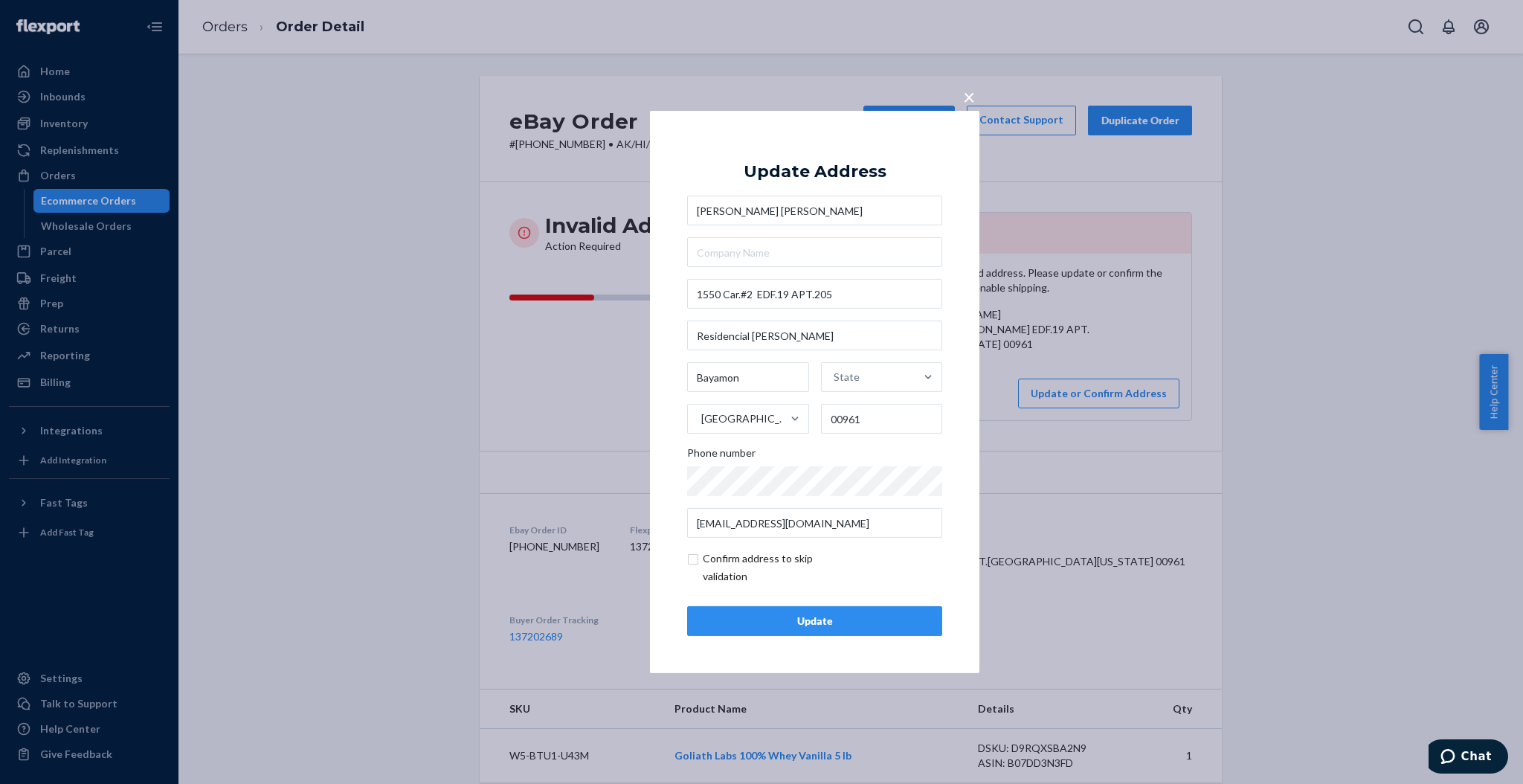
click at [964, 378] on div "× Update Address Luz E Meléndez Andino 1550 Car.#2 EDF.19 APT.205 Residencial V…" at bounding box center [814, 392] width 330 height 562
click at [758, 292] on input "1550 Car.#2 EDF.19 APT.205" at bounding box center [814, 294] width 255 height 30
type input "1550 Car.#2 EDF.19 APT.205"
click at [797, 612] on button "Update" at bounding box center [814, 620] width 255 height 30
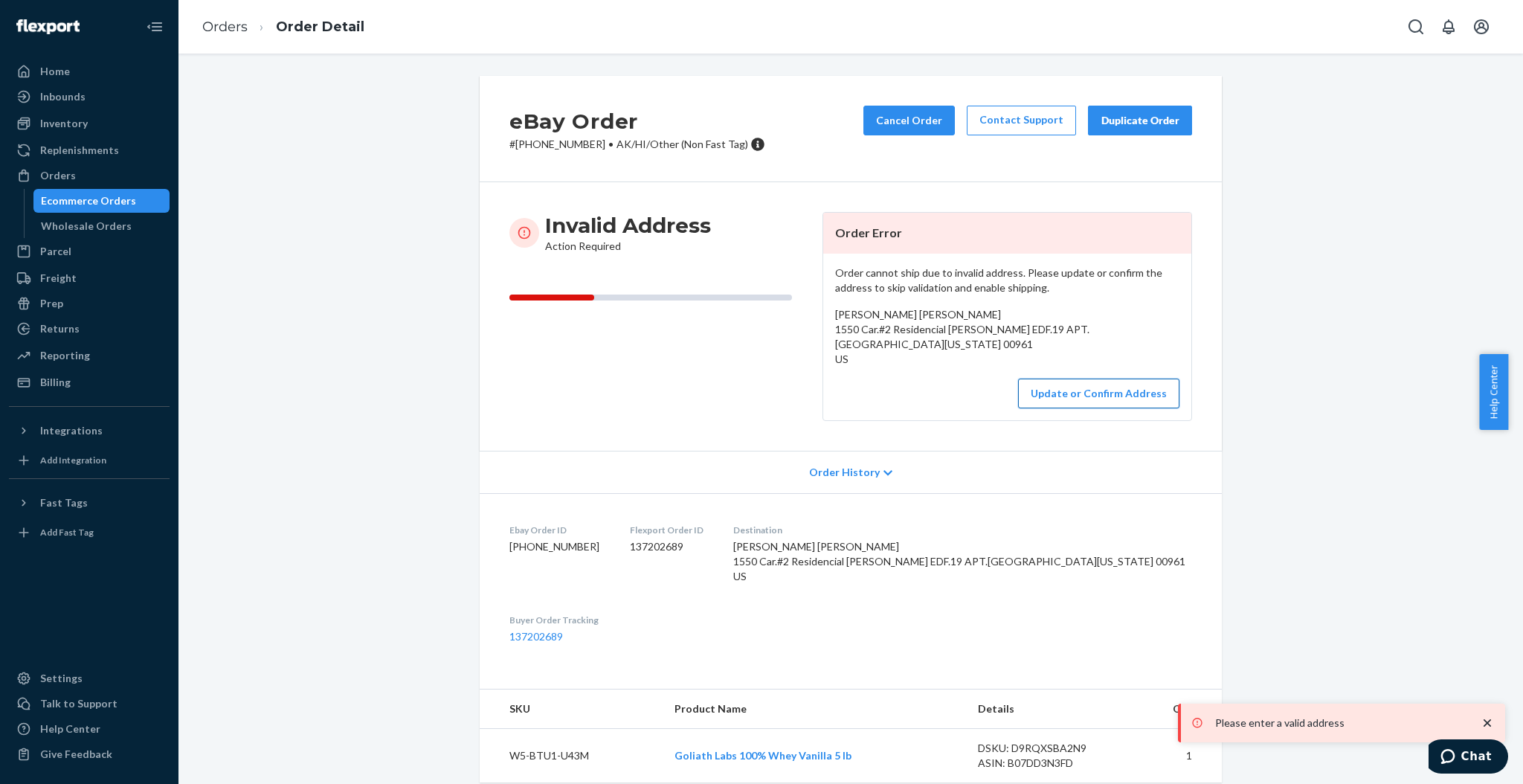
click at [1088, 400] on button "Update or Confirm Address" at bounding box center [1098, 392] width 161 height 30
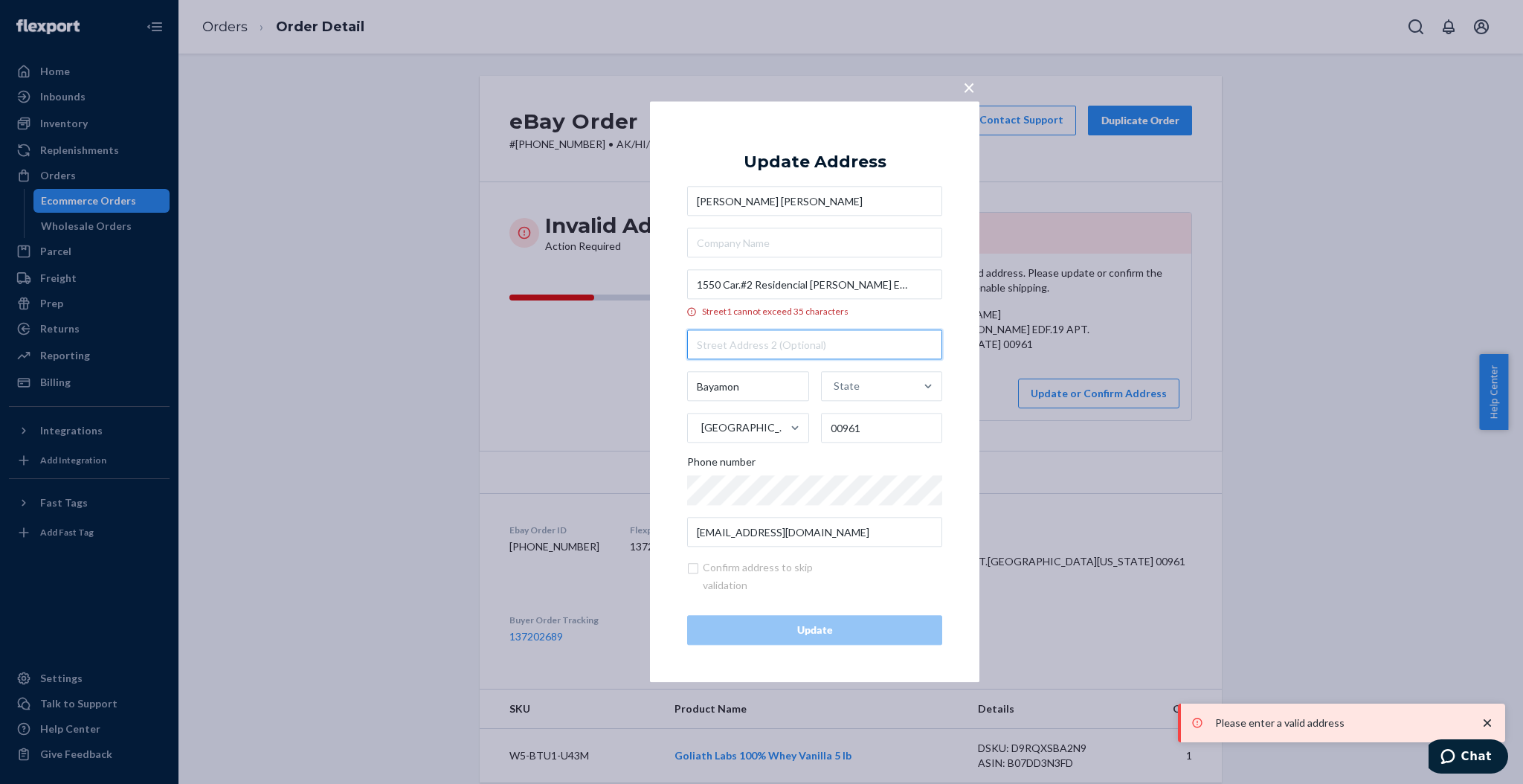
click at [844, 339] on input "text" at bounding box center [814, 345] width 255 height 30
paste input "Residencial Virgilio Davila"
type input "Residencial Virgilio Davila"
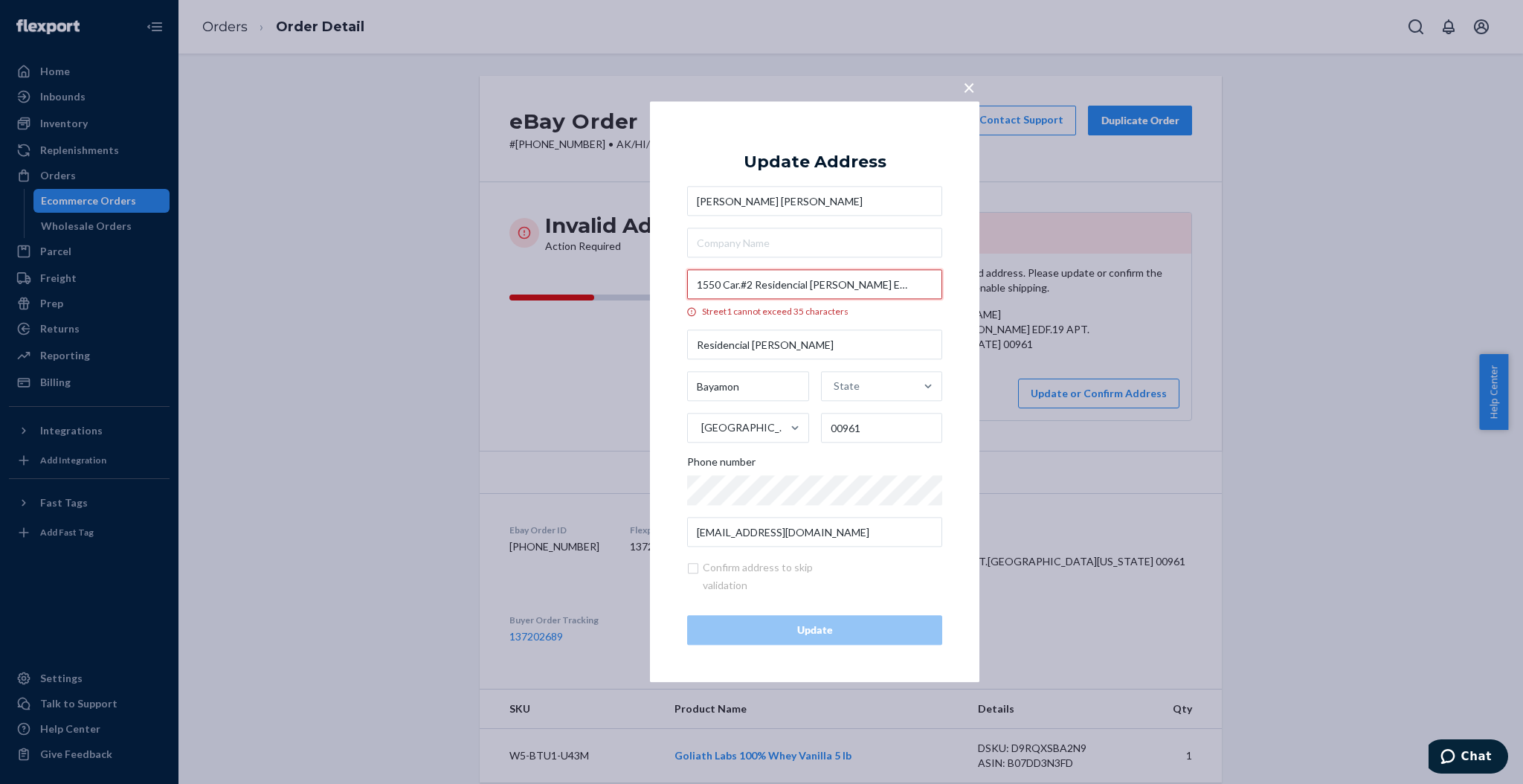
drag, startPoint x: 756, startPoint y: 283, endPoint x: 873, endPoint y: 282, distance: 117.0
click at [873, 282] on input "1550 Car.#2 Residencial Virgilio Davila EDF.19 APT.205" at bounding box center [814, 284] width 255 height 30
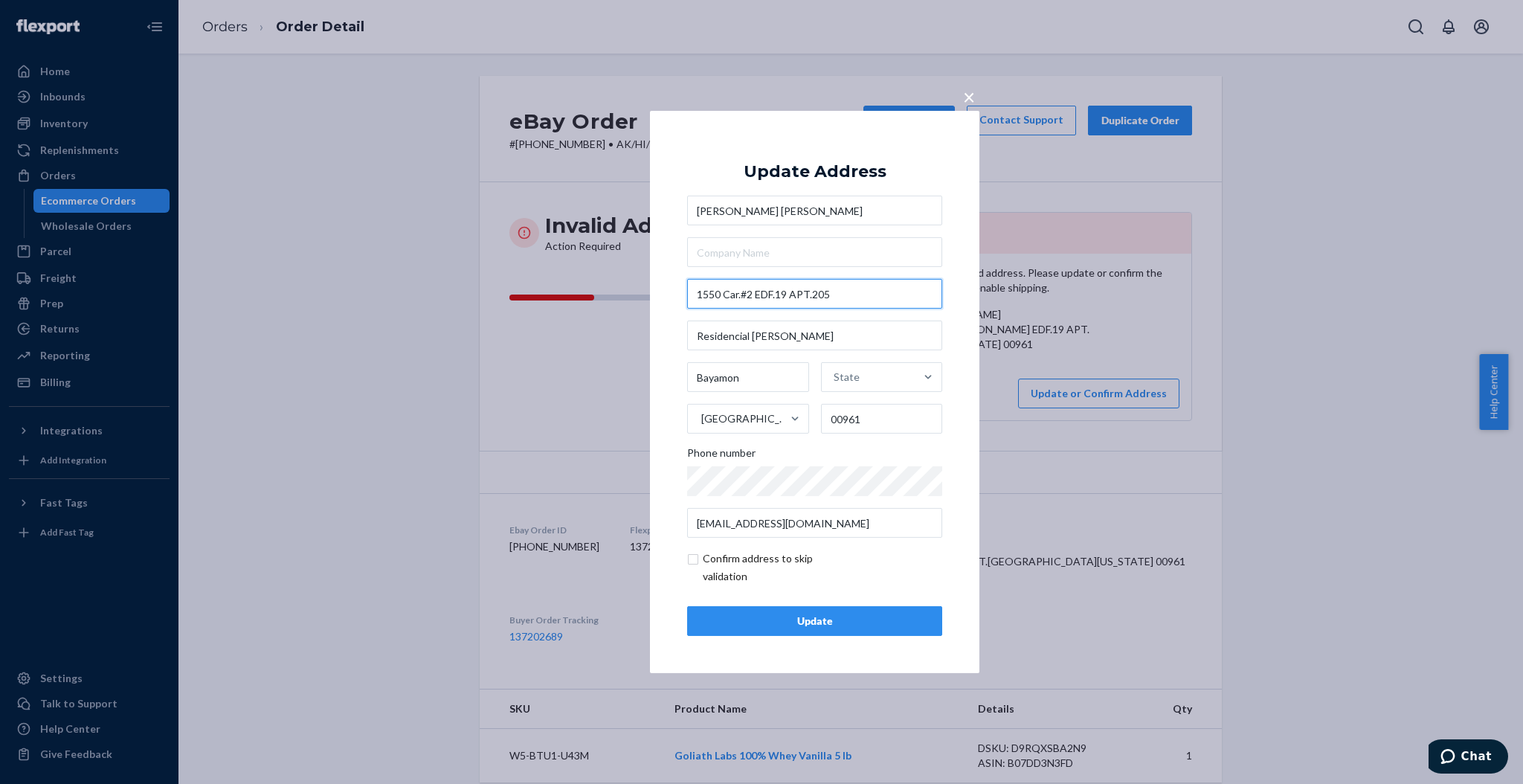
type input "1550 Car.#2 EDF.19 APT.205"
click at [798, 554] on input "checkbox" at bounding box center [774, 567] width 173 height 36
checkbox input "true"
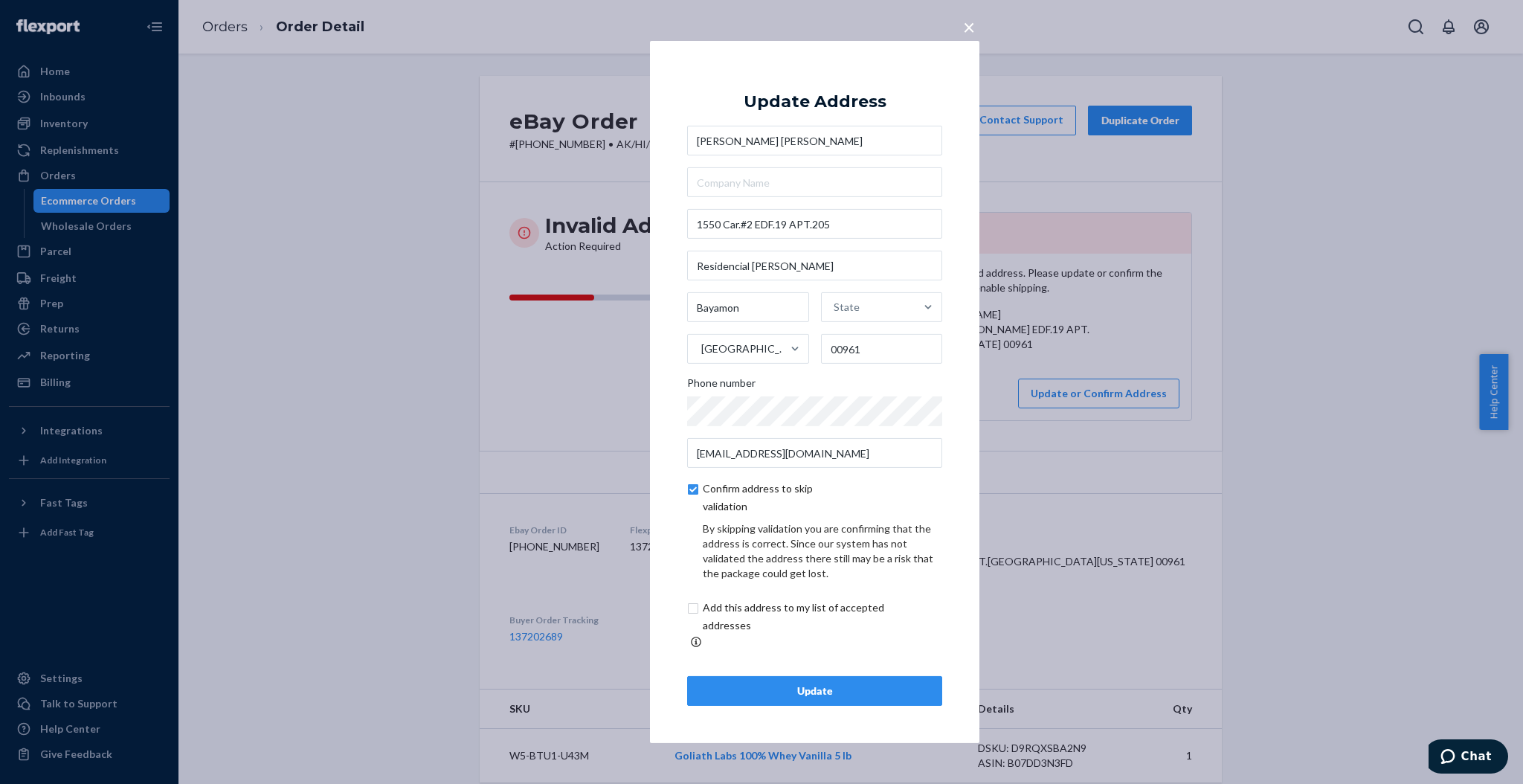
click at [829, 683] on div "Update" at bounding box center [814, 690] width 230 height 15
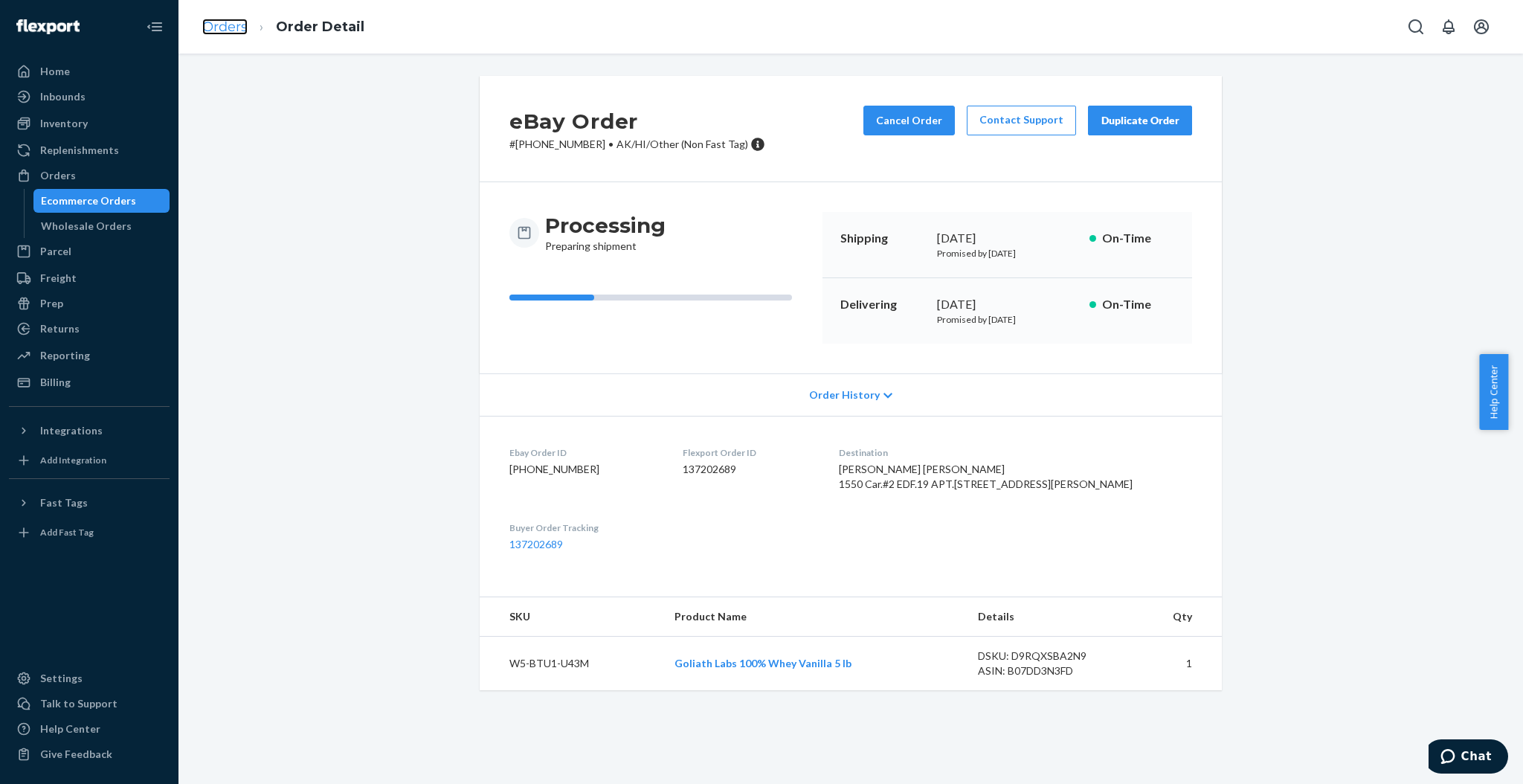
click at [234, 30] on link "Orders" at bounding box center [225, 26] width 46 height 16
